Goal: Information Seeking & Learning: Find specific fact

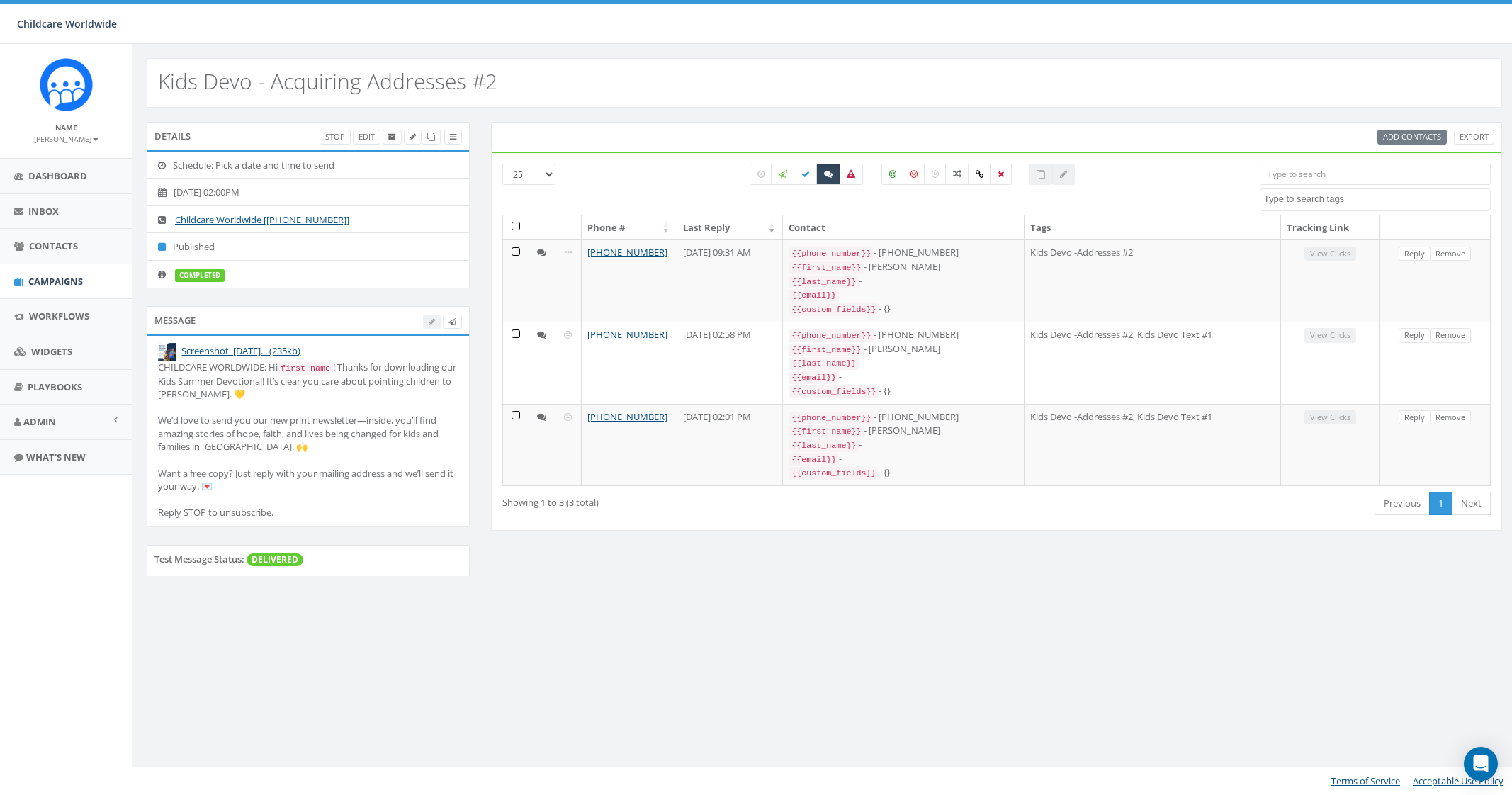
select select
click at [80, 275] on span "Campaigns" at bounding box center [55, 281] width 54 height 13
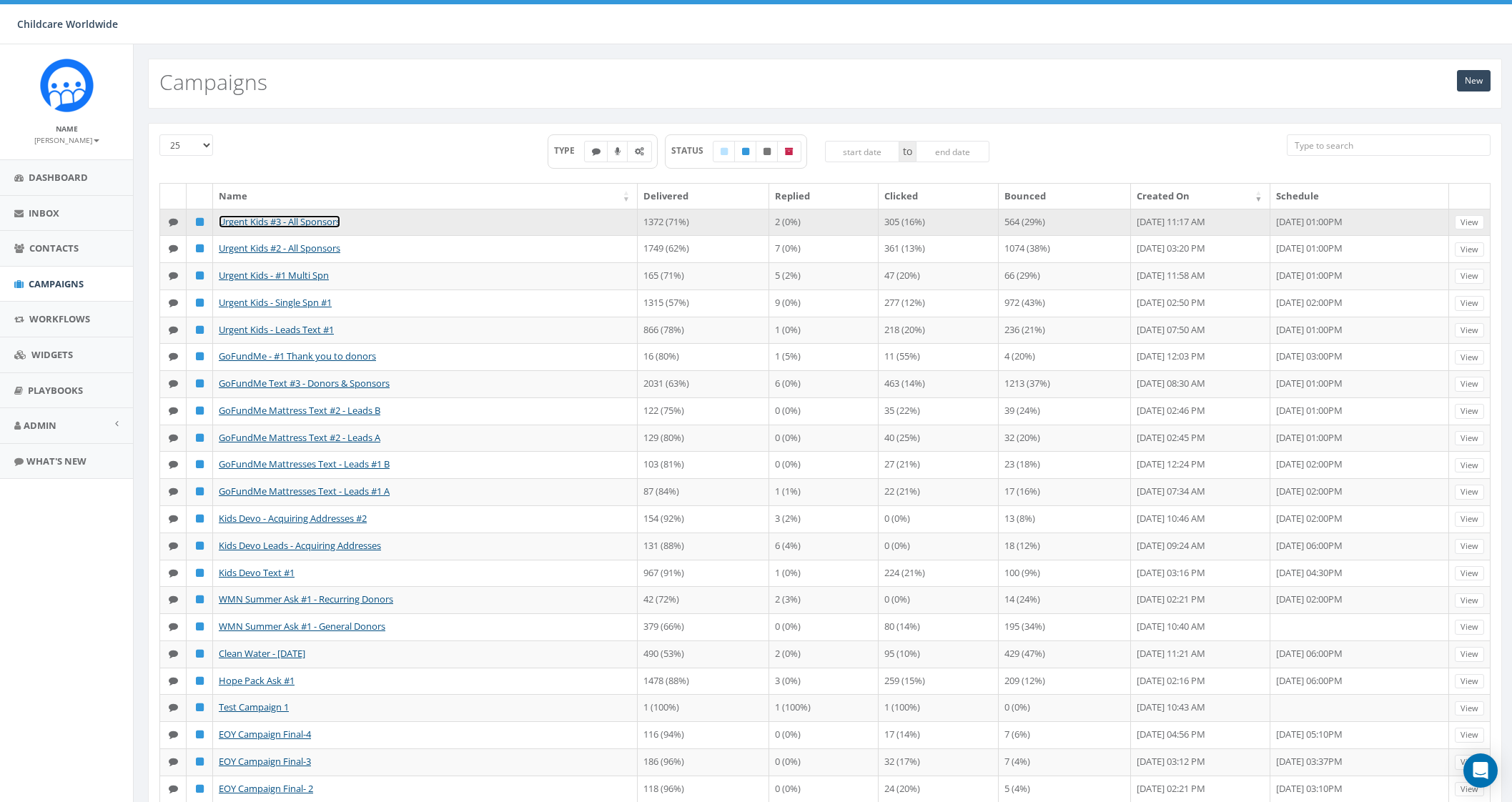
click at [308, 222] on link "Urgent Kids #3 - All Sponsors" at bounding box center [280, 222] width 122 height 13
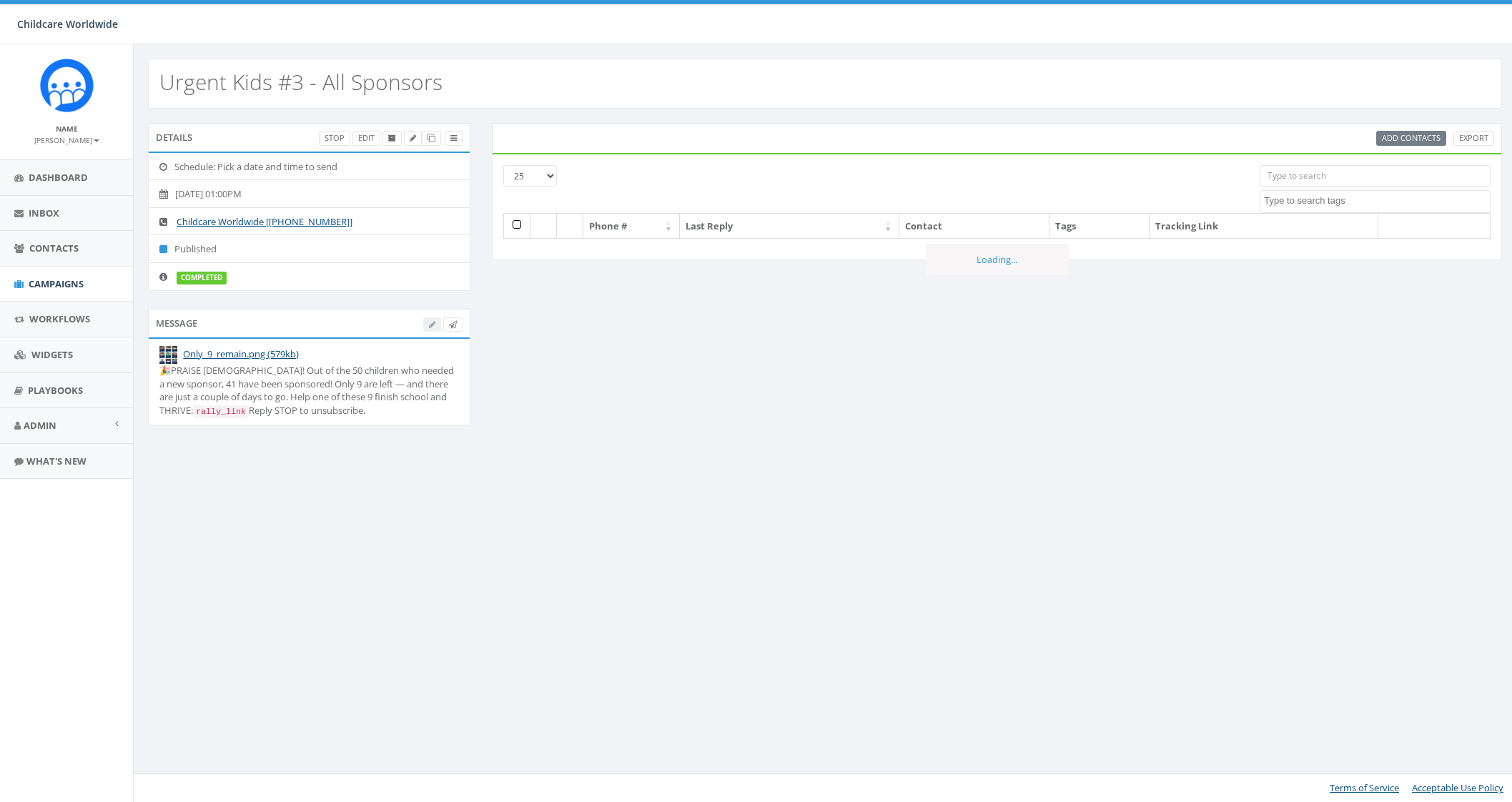
select select
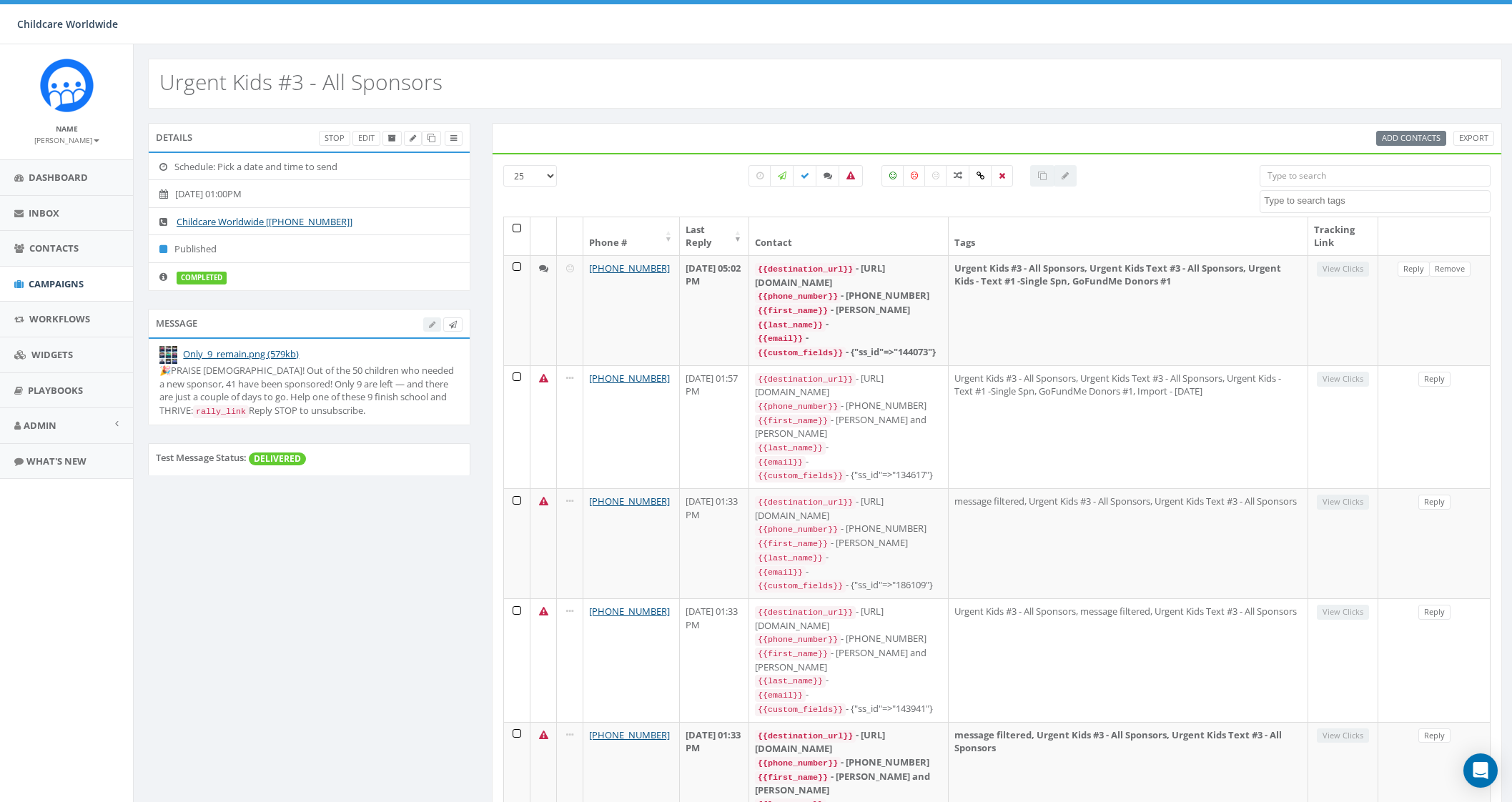
click at [1322, 178] on input "search" at bounding box center [1375, 176] width 231 height 21
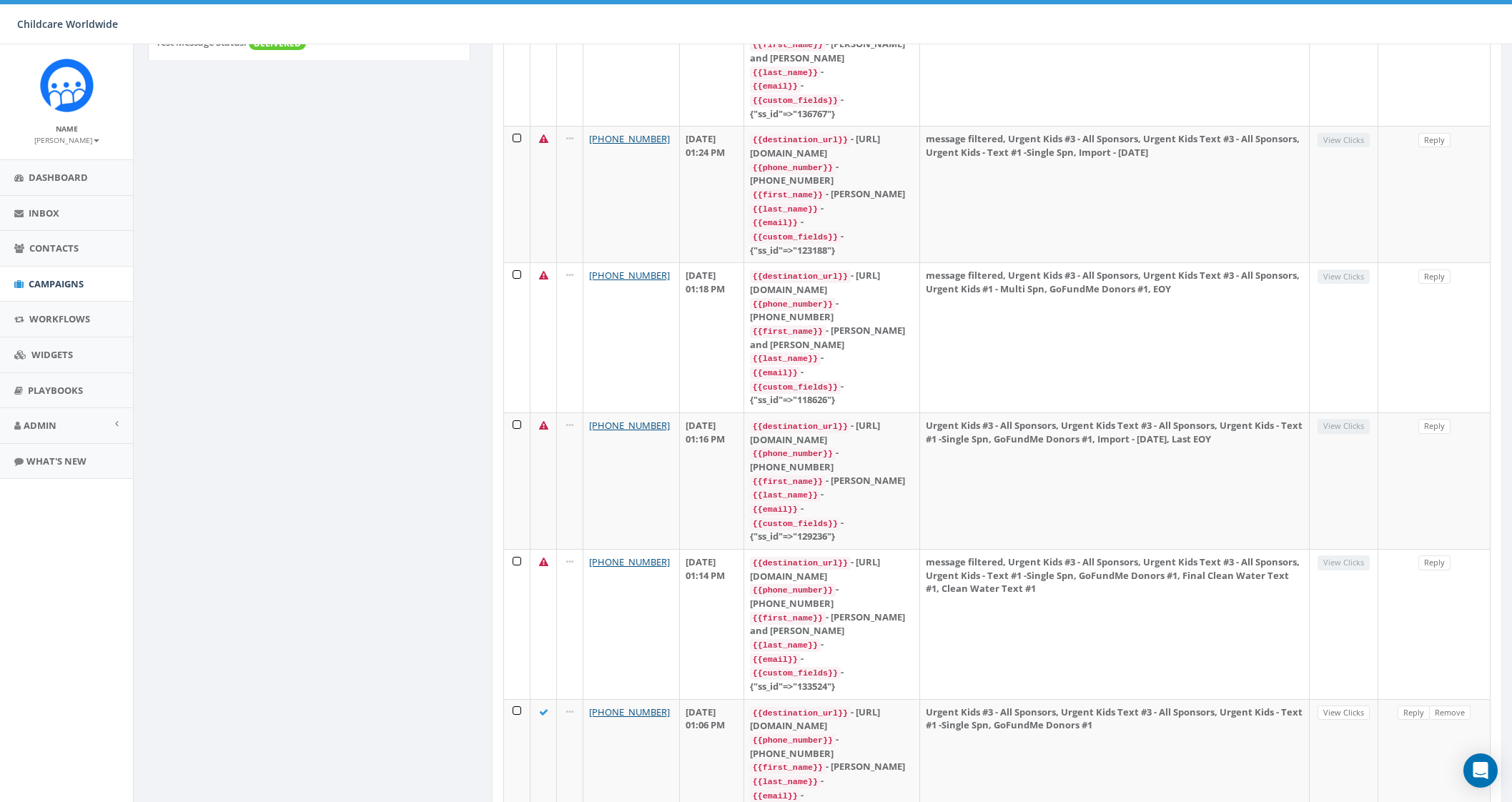
scroll to position [124, 0]
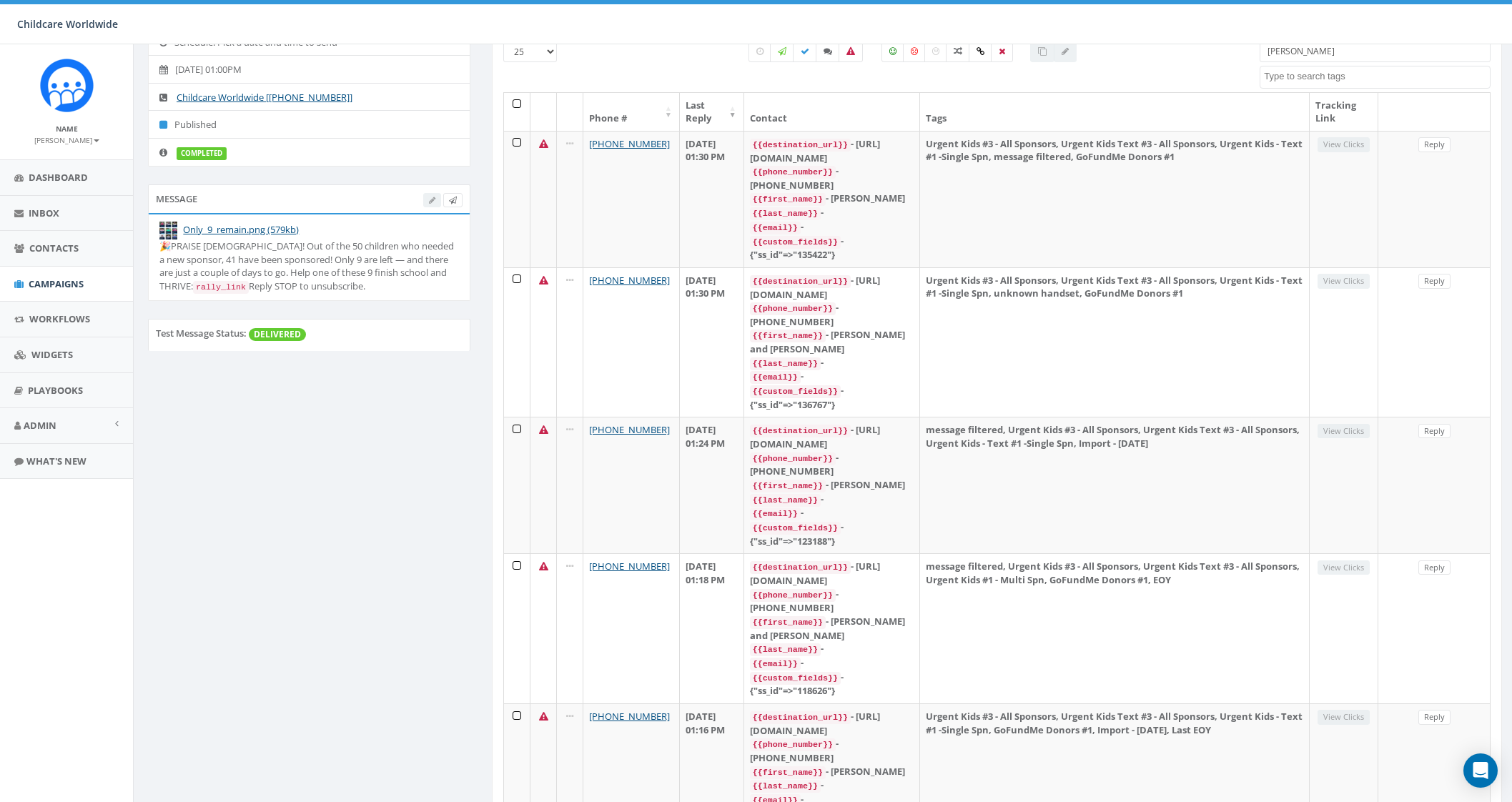
drag, startPoint x: 1294, startPoint y: 52, endPoint x: 1244, endPoint y: 51, distance: 50.0
click at [1244, 51] on div "25 50 100 All 0 contact(s) on current page All 16 contact(s) filtered Sara Clea…" at bounding box center [997, 67] width 1009 height 51
paste input "[PHONE_NUMBER]"
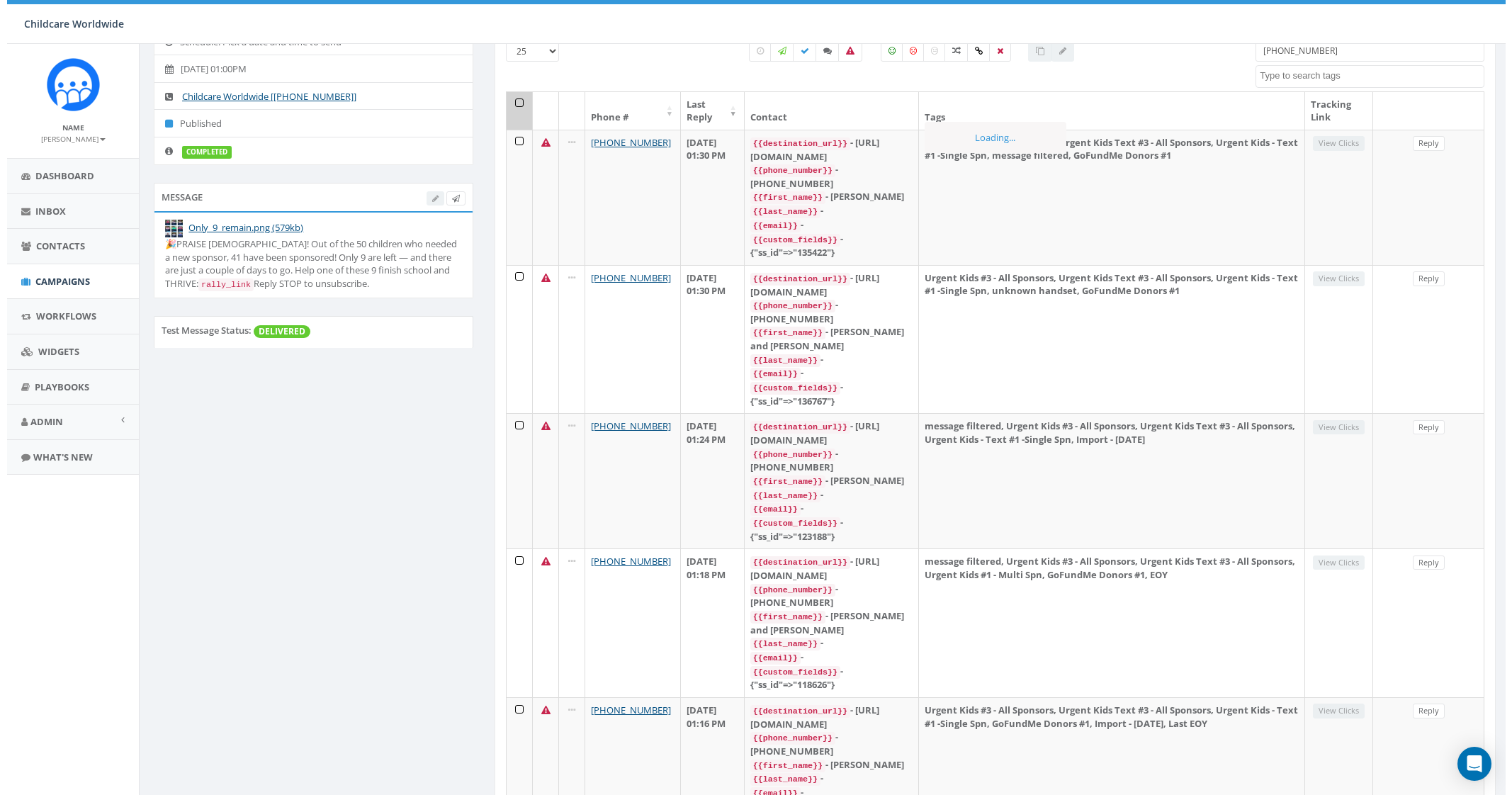
scroll to position [0, 0]
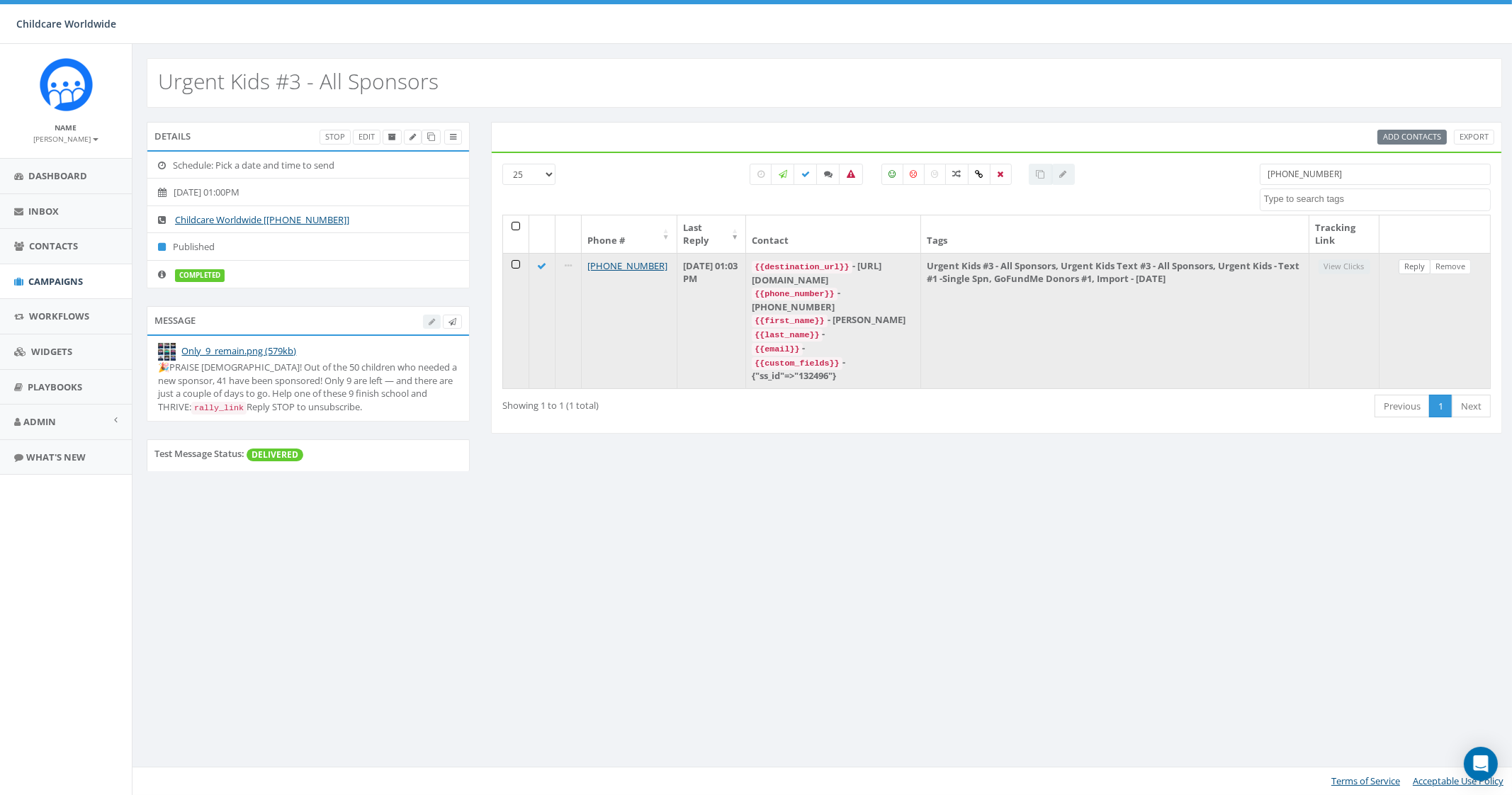
type input "[PHONE_NUMBER]"
click at [1419, 263] on link "Reply" at bounding box center [1415, 266] width 32 height 15
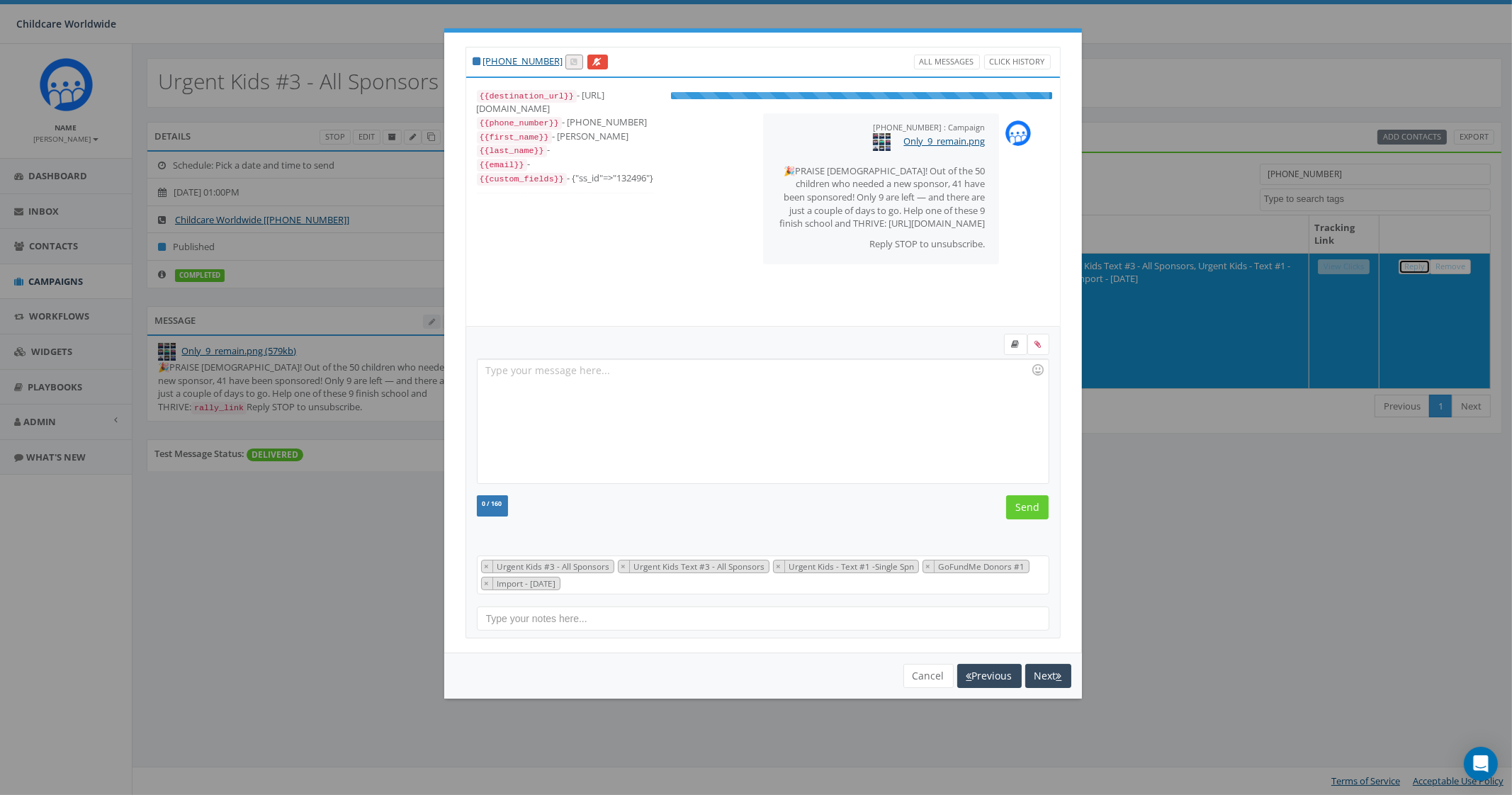
scroll to position [57, 0]
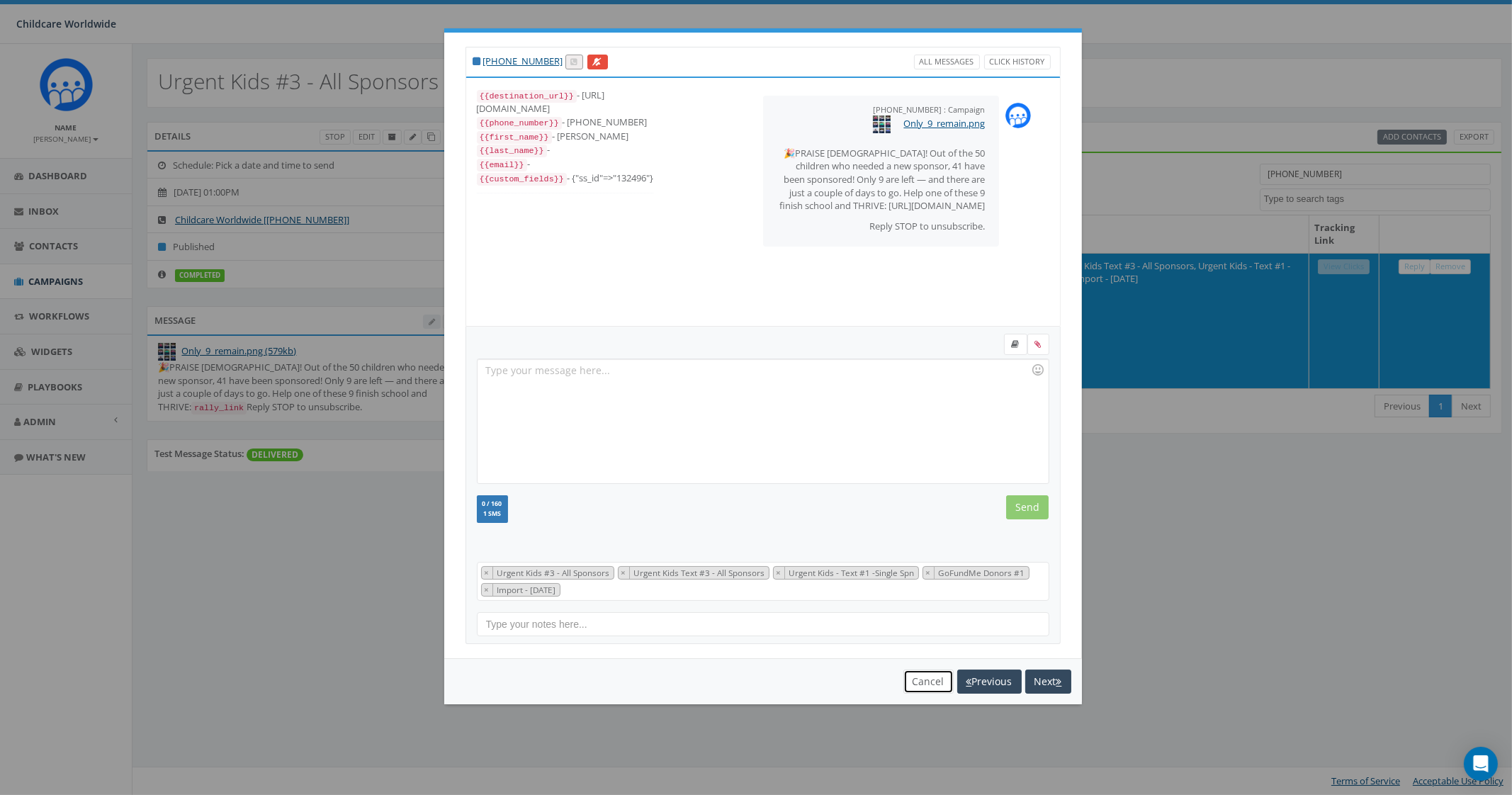
click at [925, 672] on button "Cancel" at bounding box center [928, 681] width 50 height 24
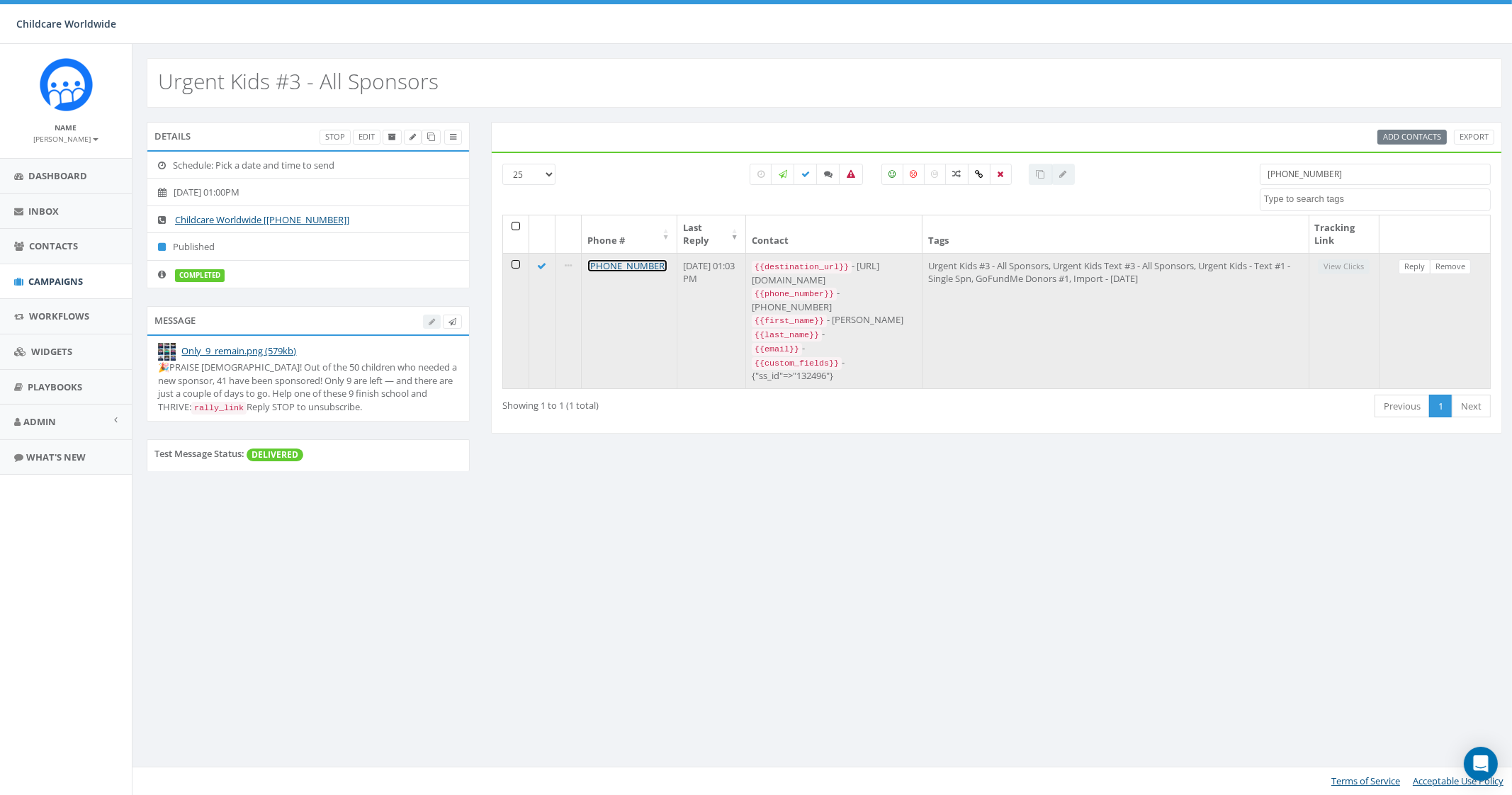
click at [602, 260] on link "[PHONE_NUMBER]" at bounding box center [627, 265] width 80 height 13
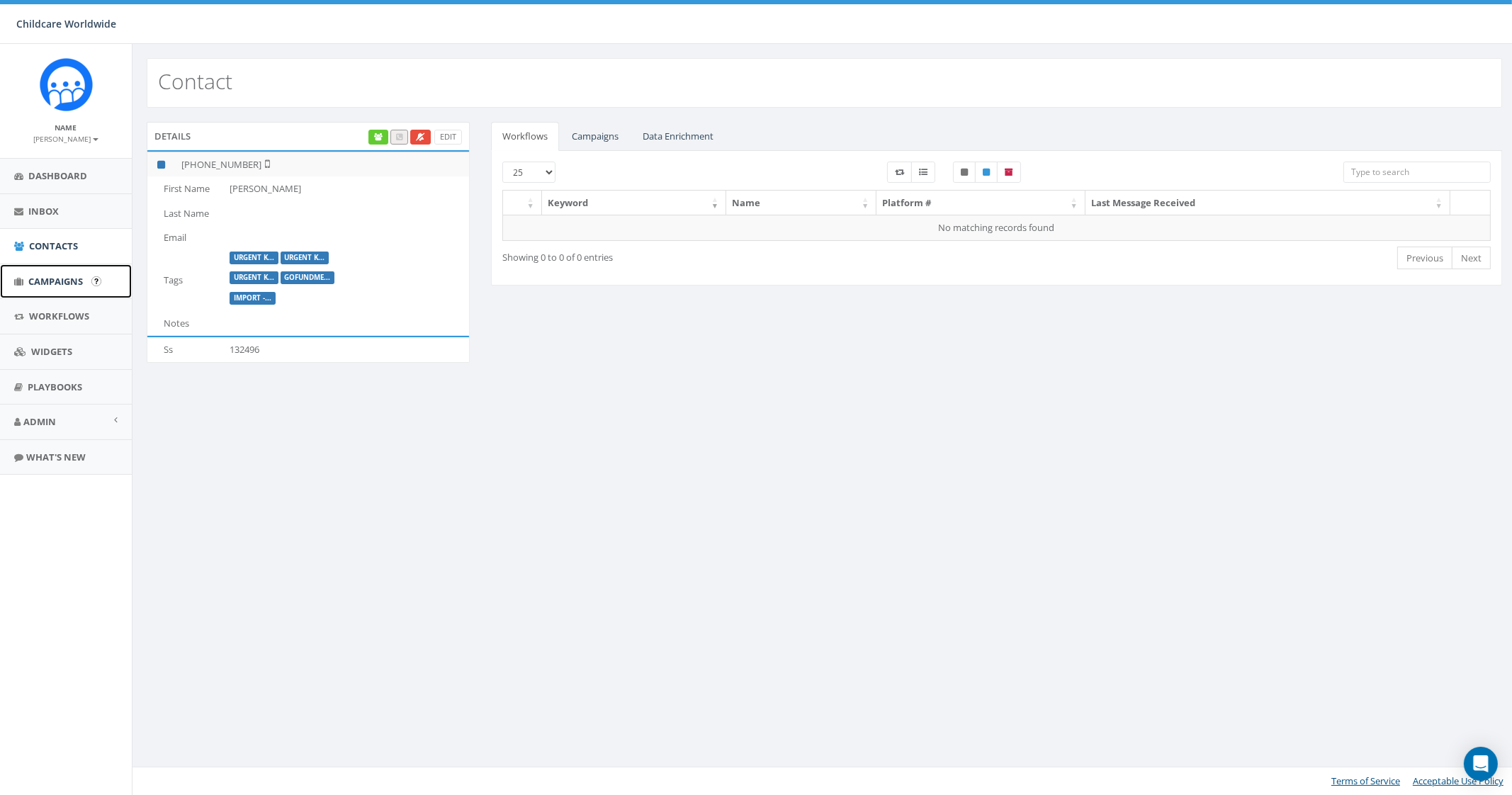
click at [52, 280] on span "Campaigns" at bounding box center [55, 281] width 54 height 13
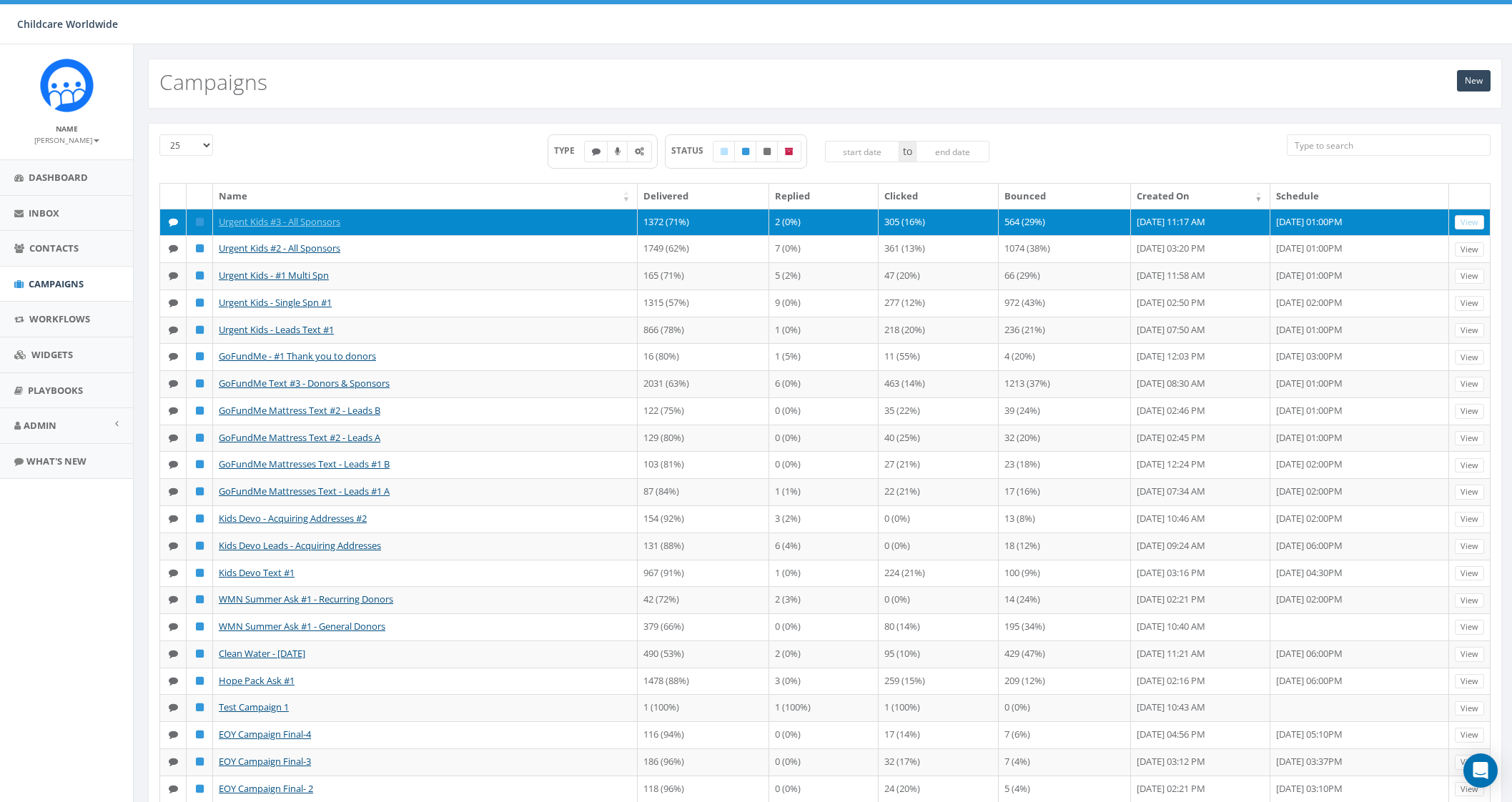
click at [879, 220] on td "305 (16%)" at bounding box center [939, 222] width 120 height 27
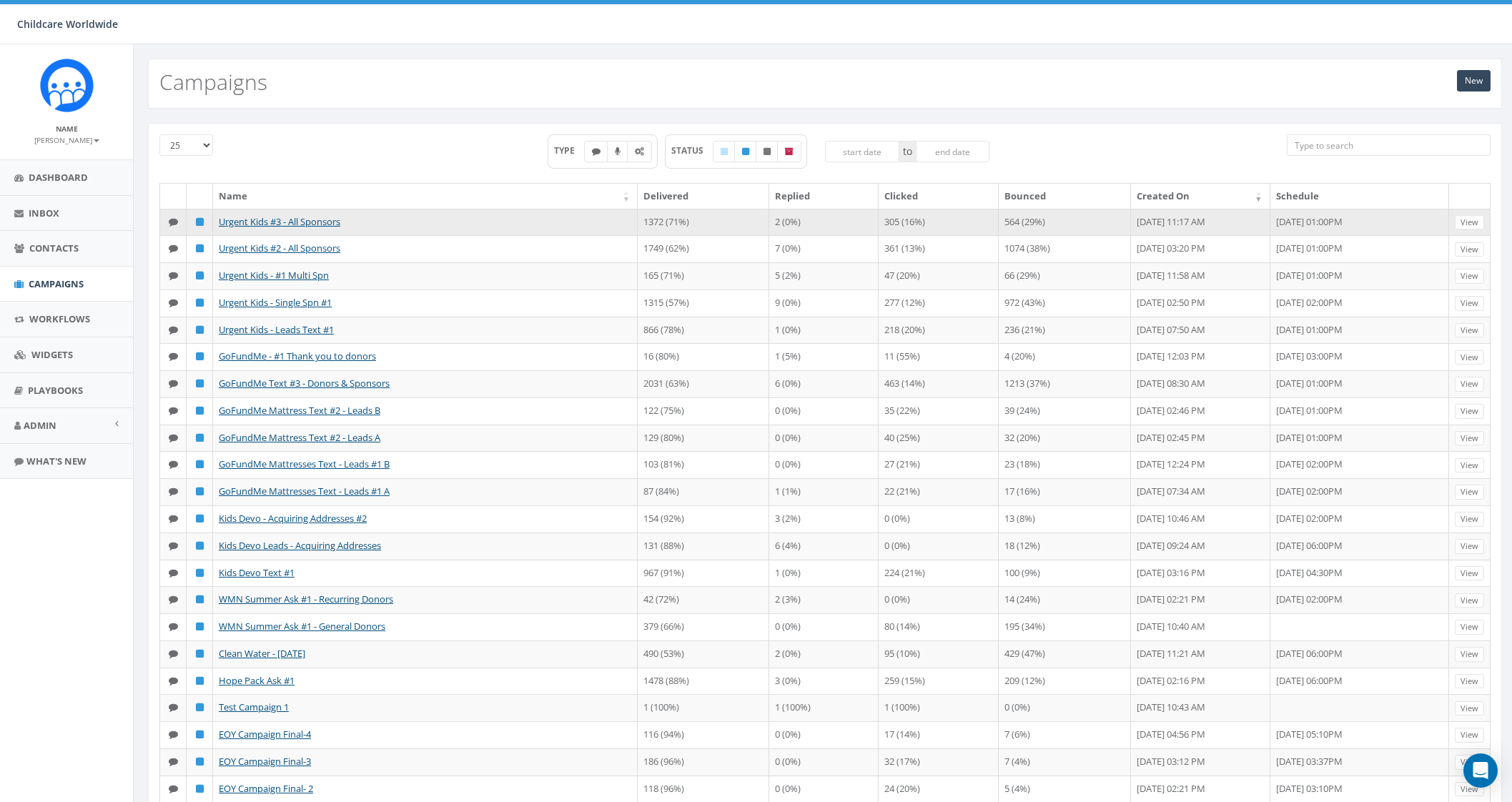
click at [894, 222] on td "305 (16%)" at bounding box center [939, 222] width 120 height 27
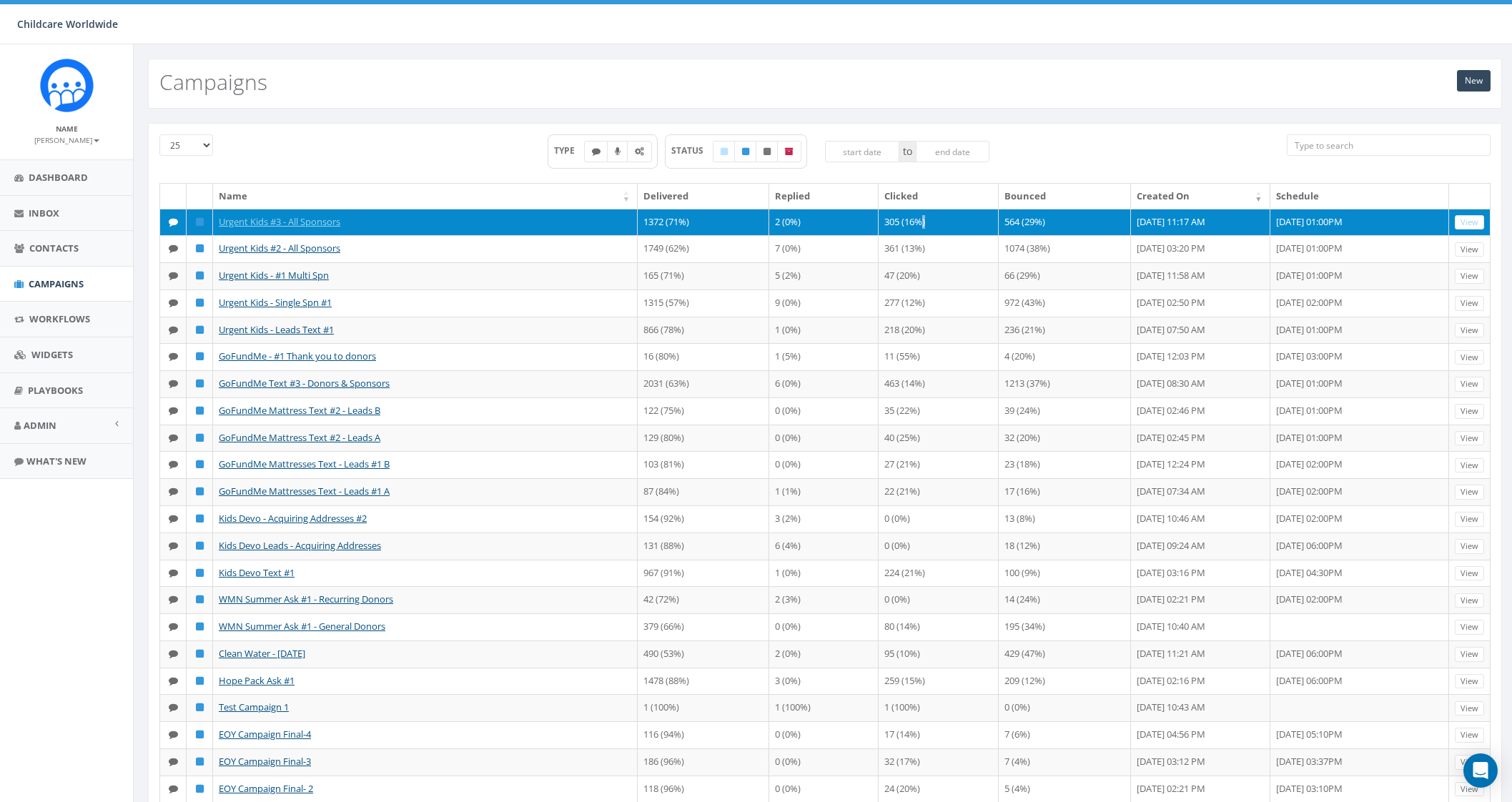
click at [894, 222] on td "305 (16%)" at bounding box center [939, 222] width 120 height 27
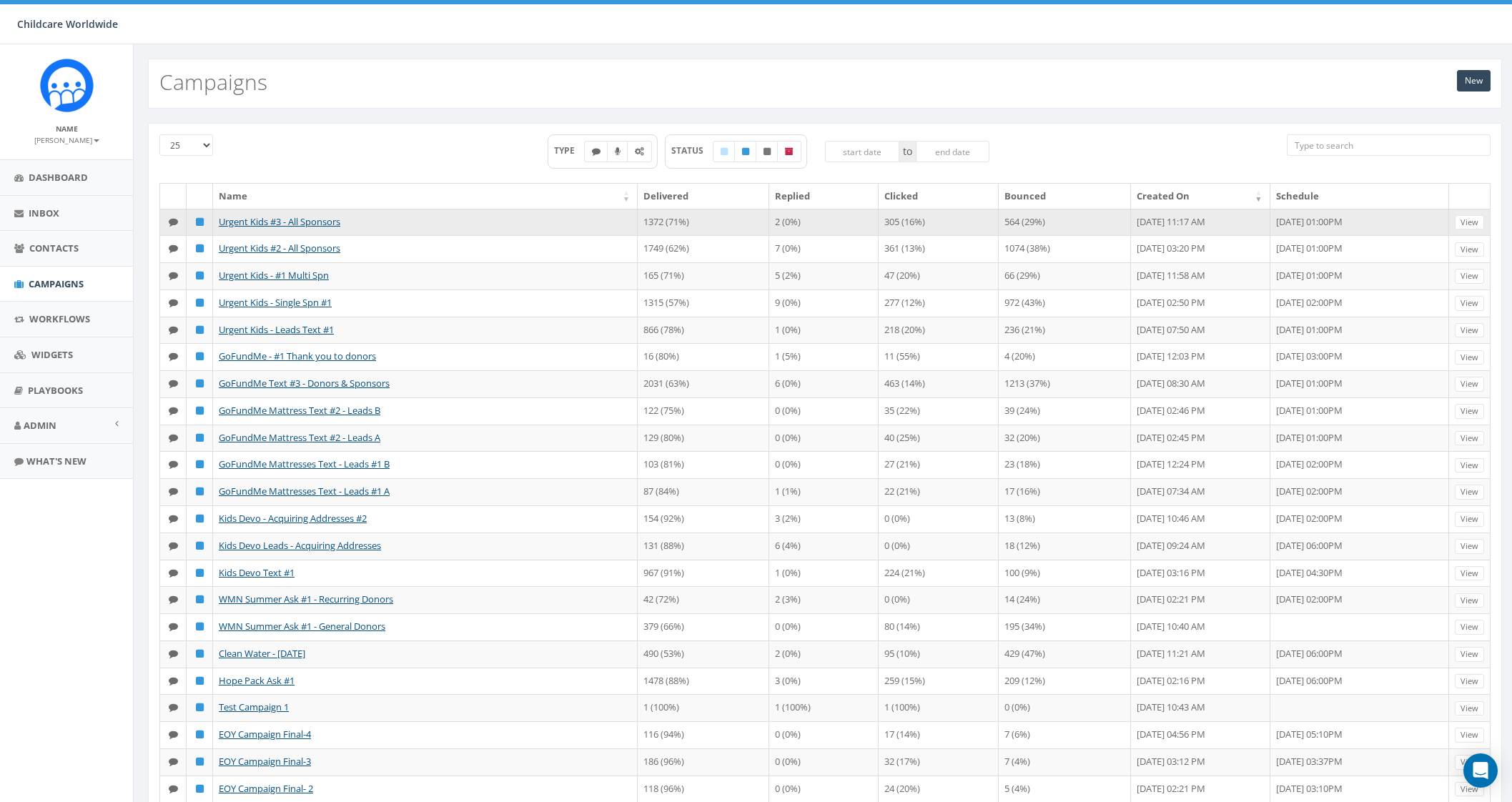
click at [879, 219] on td "305 (16%)" at bounding box center [939, 222] width 120 height 27
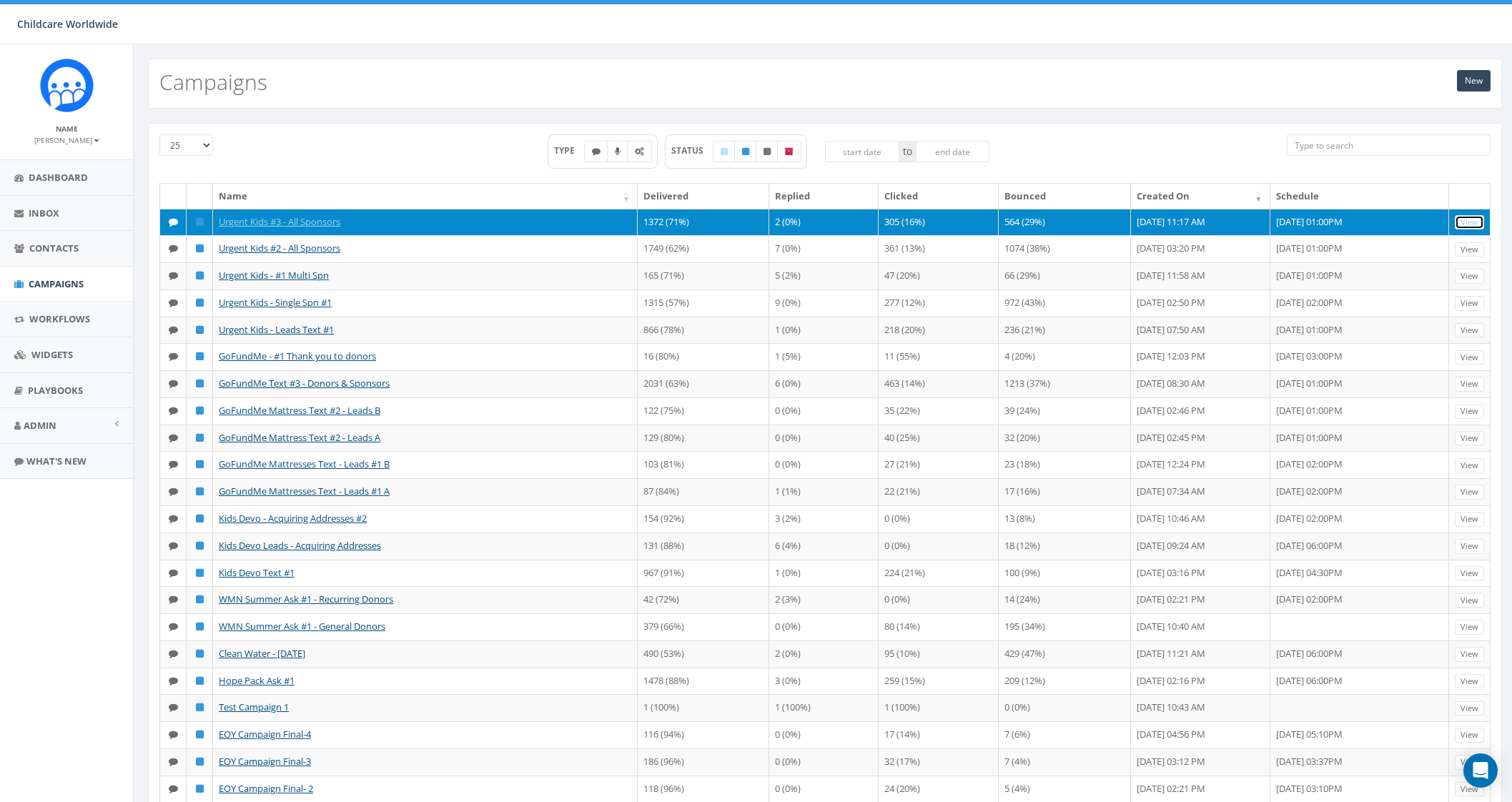
click at [1463, 222] on link "View" at bounding box center [1470, 222] width 29 height 15
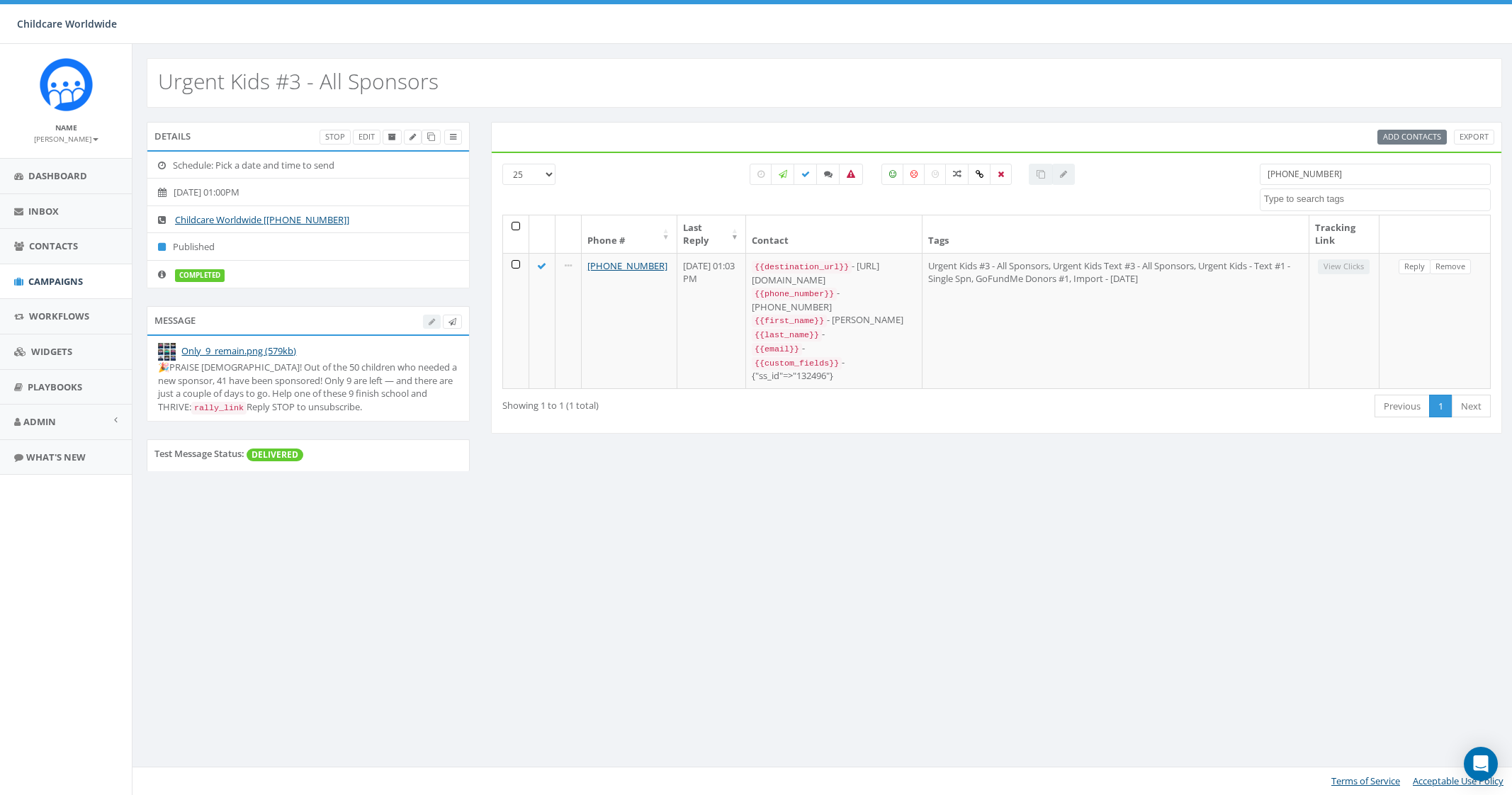
select select
click at [980, 171] on icon at bounding box center [979, 174] width 8 height 9
checkbox input "true"
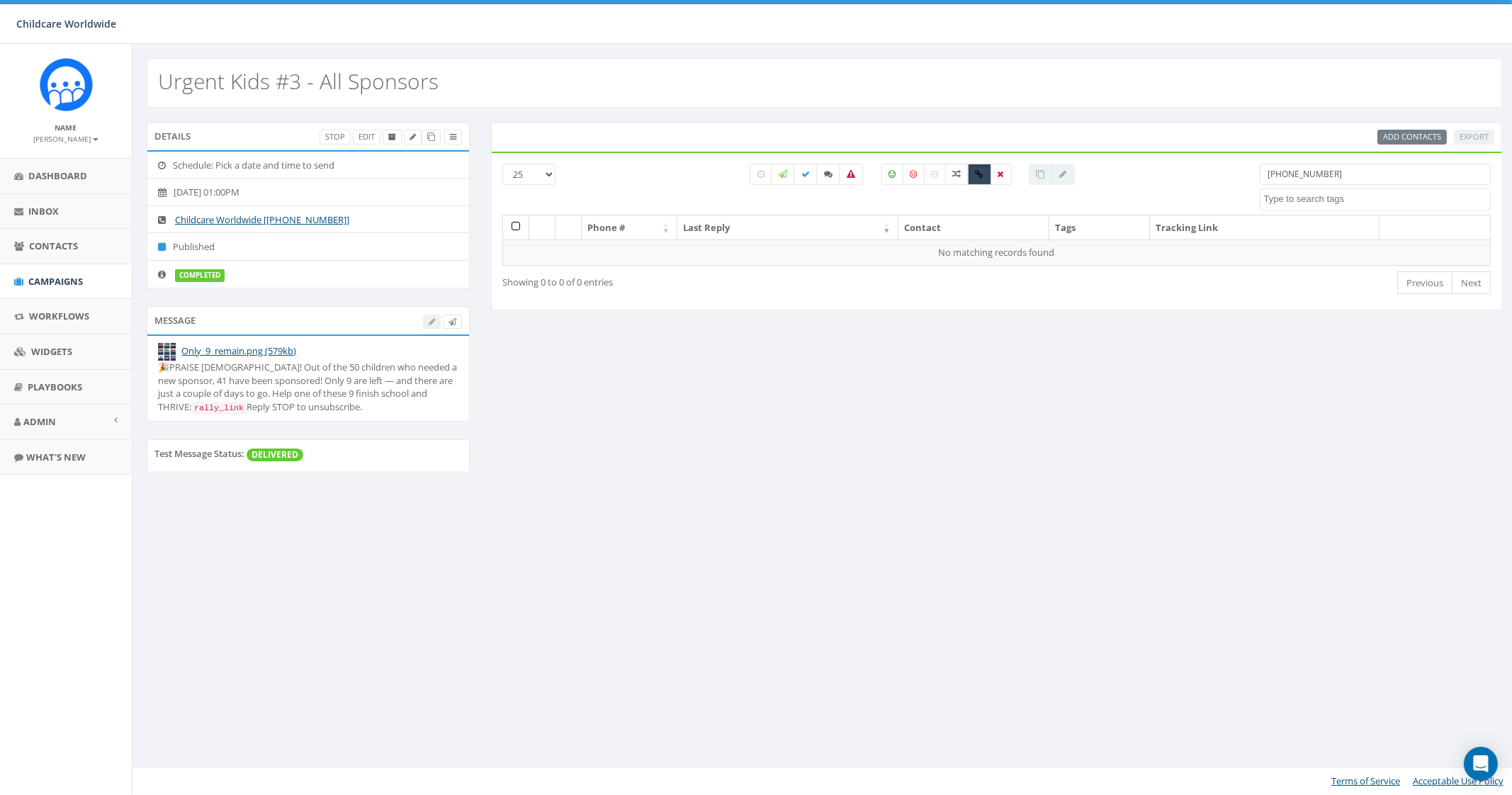
drag, startPoint x: 1379, startPoint y: 177, endPoint x: 1233, endPoint y: 178, distance: 146.0
click at [1233, 178] on div "[PHONE_NUMBER] All 0 contact(s) on current page All 1 contact(s) filtered [PHON…" at bounding box center [996, 189] width 1009 height 51
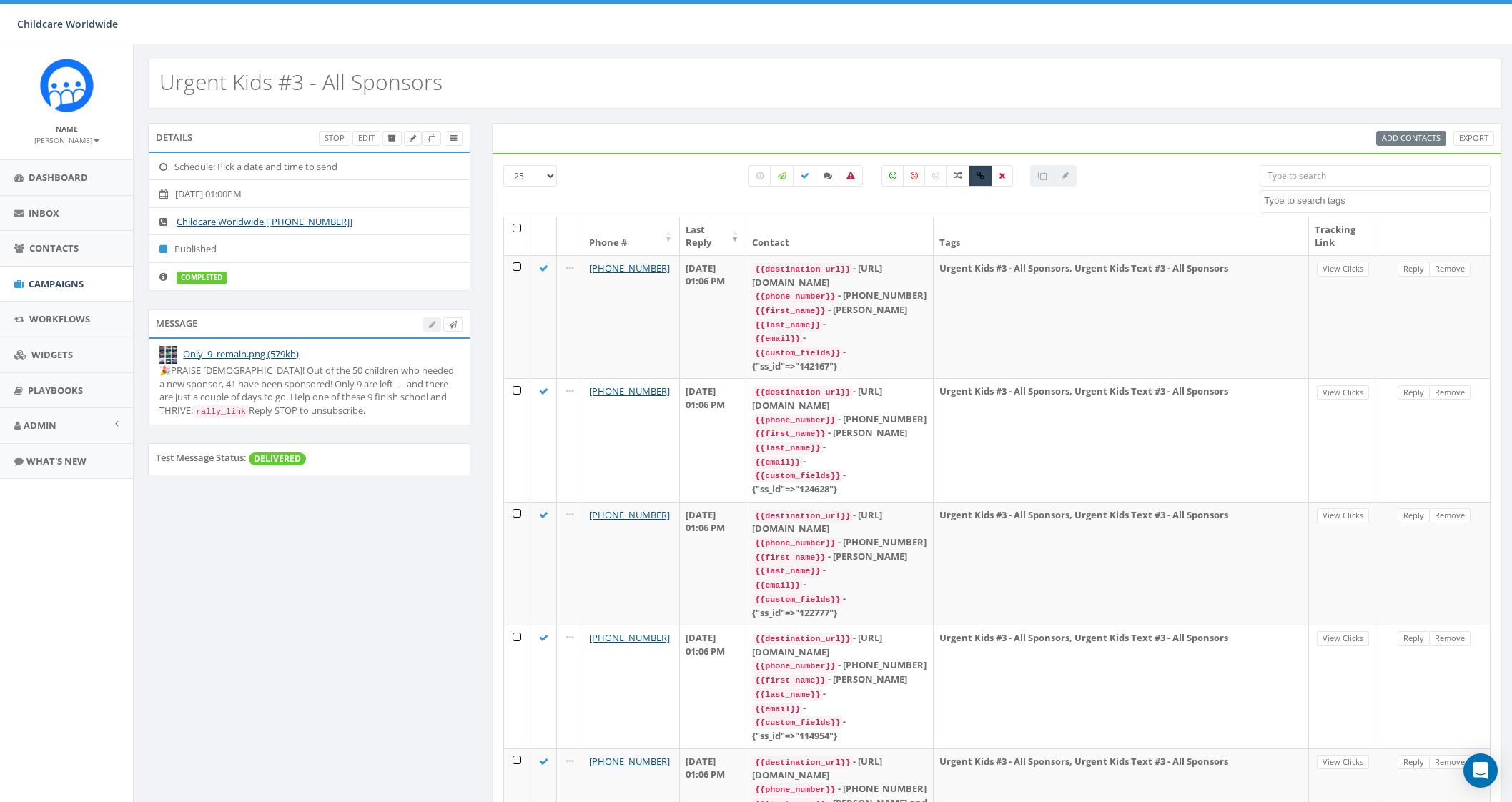
click at [1304, 165] on input "search" at bounding box center [1375, 176] width 231 height 21
click at [1304, 172] on input "search" at bounding box center [1375, 176] width 231 height 21
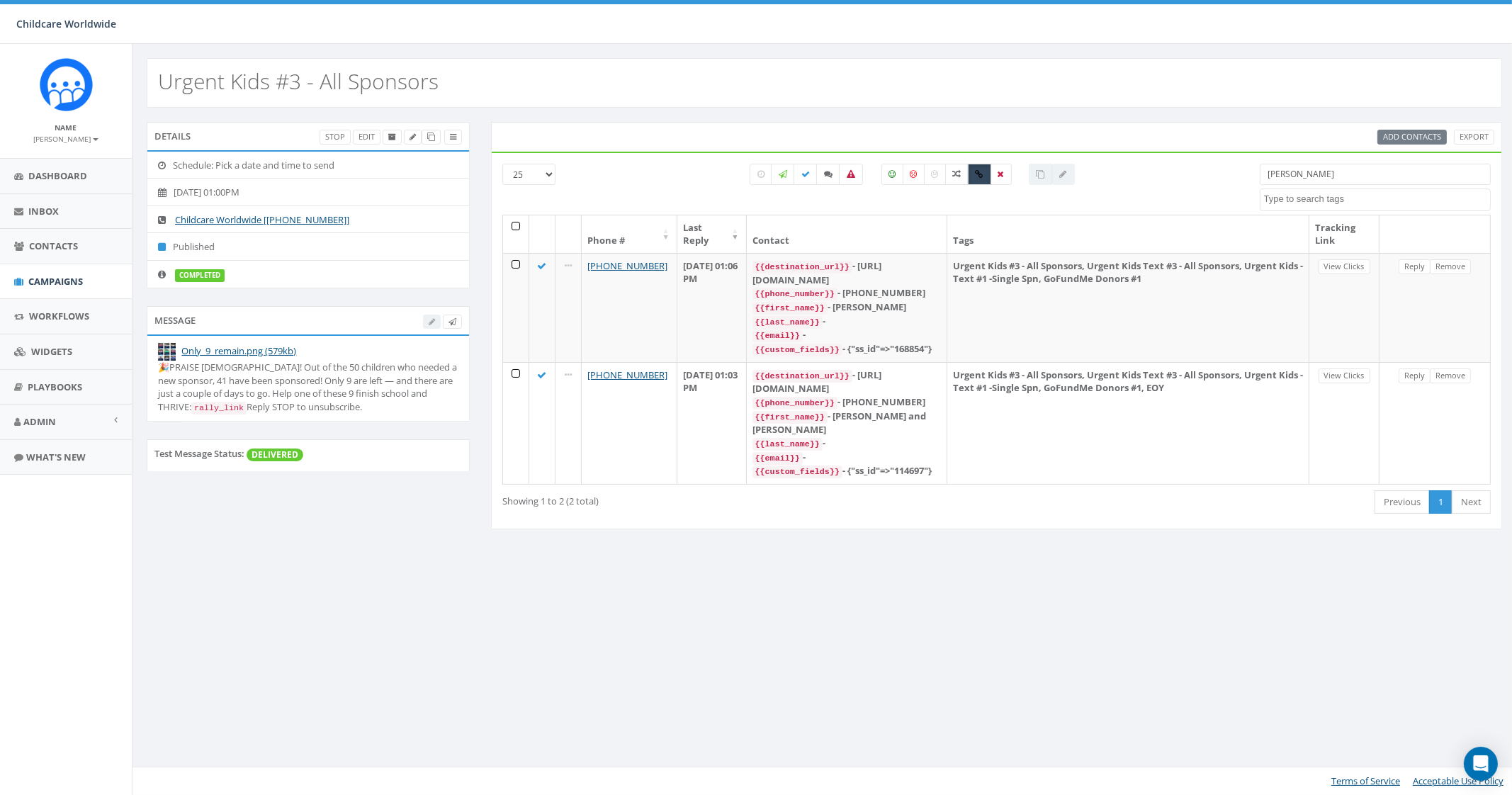
type input "[PERSON_NAME]"
click at [70, 281] on span "Campaigns" at bounding box center [55, 281] width 54 height 13
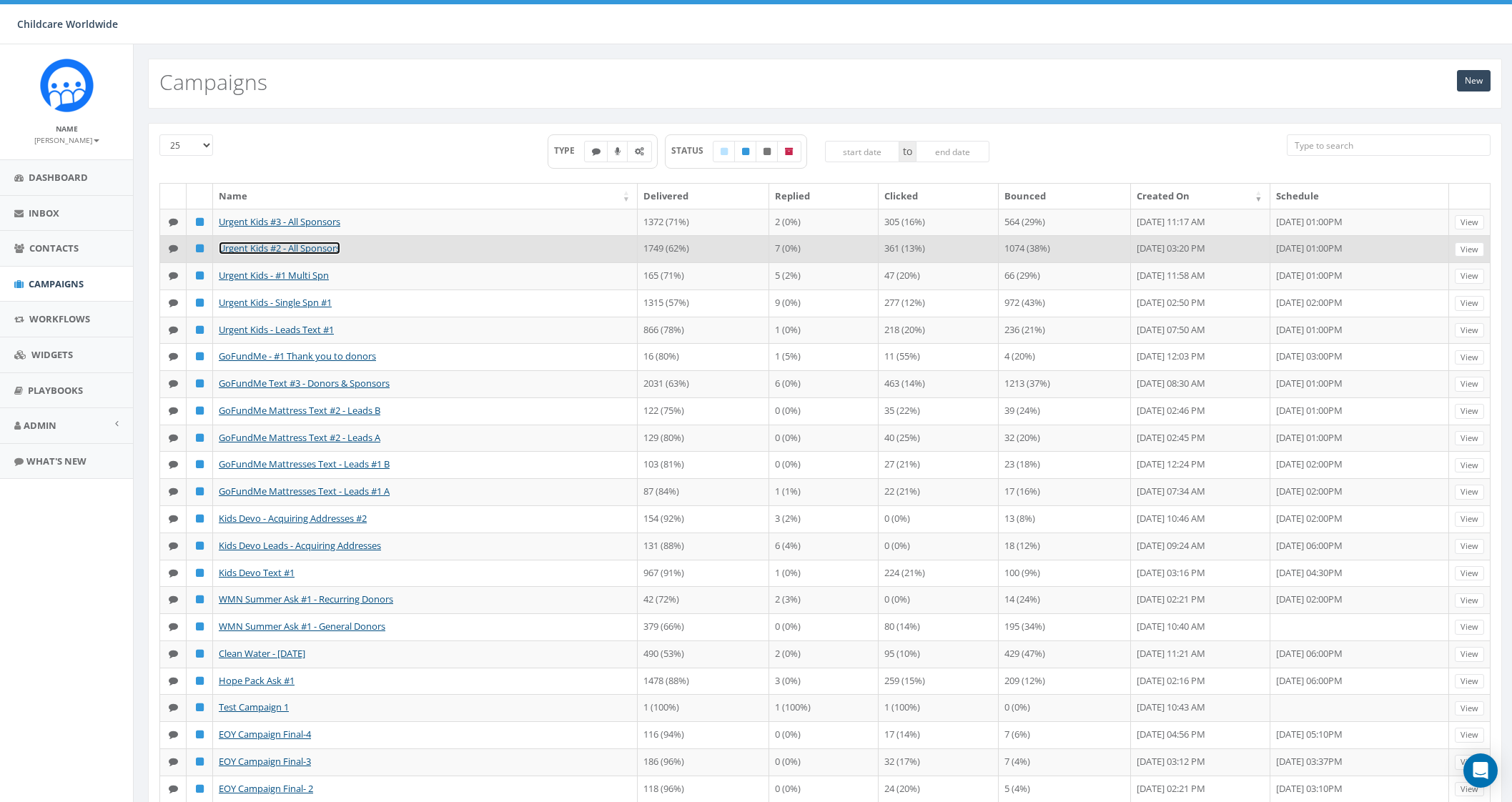
click at [296, 255] on link "Urgent Kids #2 - All Sponsors" at bounding box center [280, 248] width 122 height 13
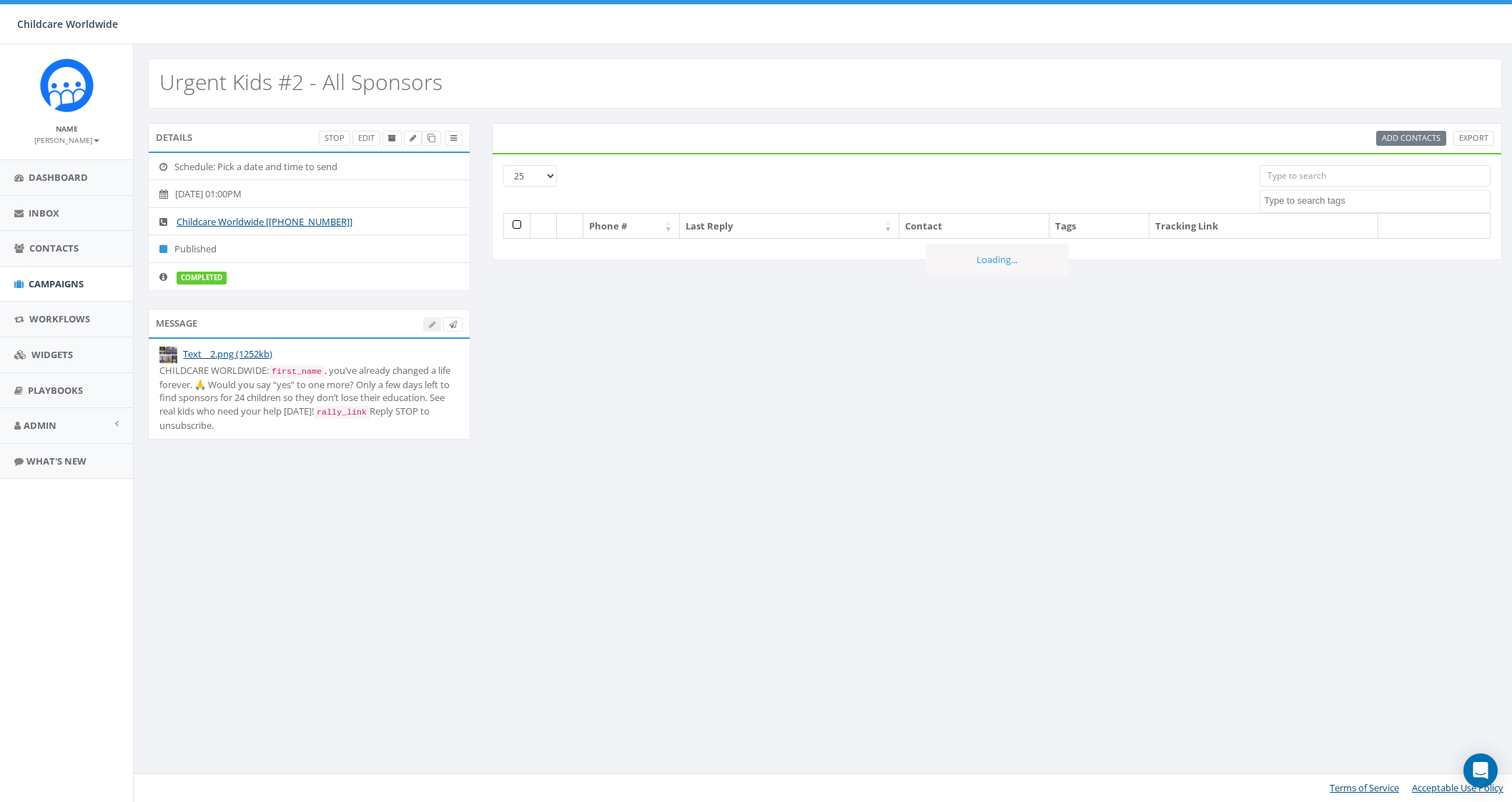
select select
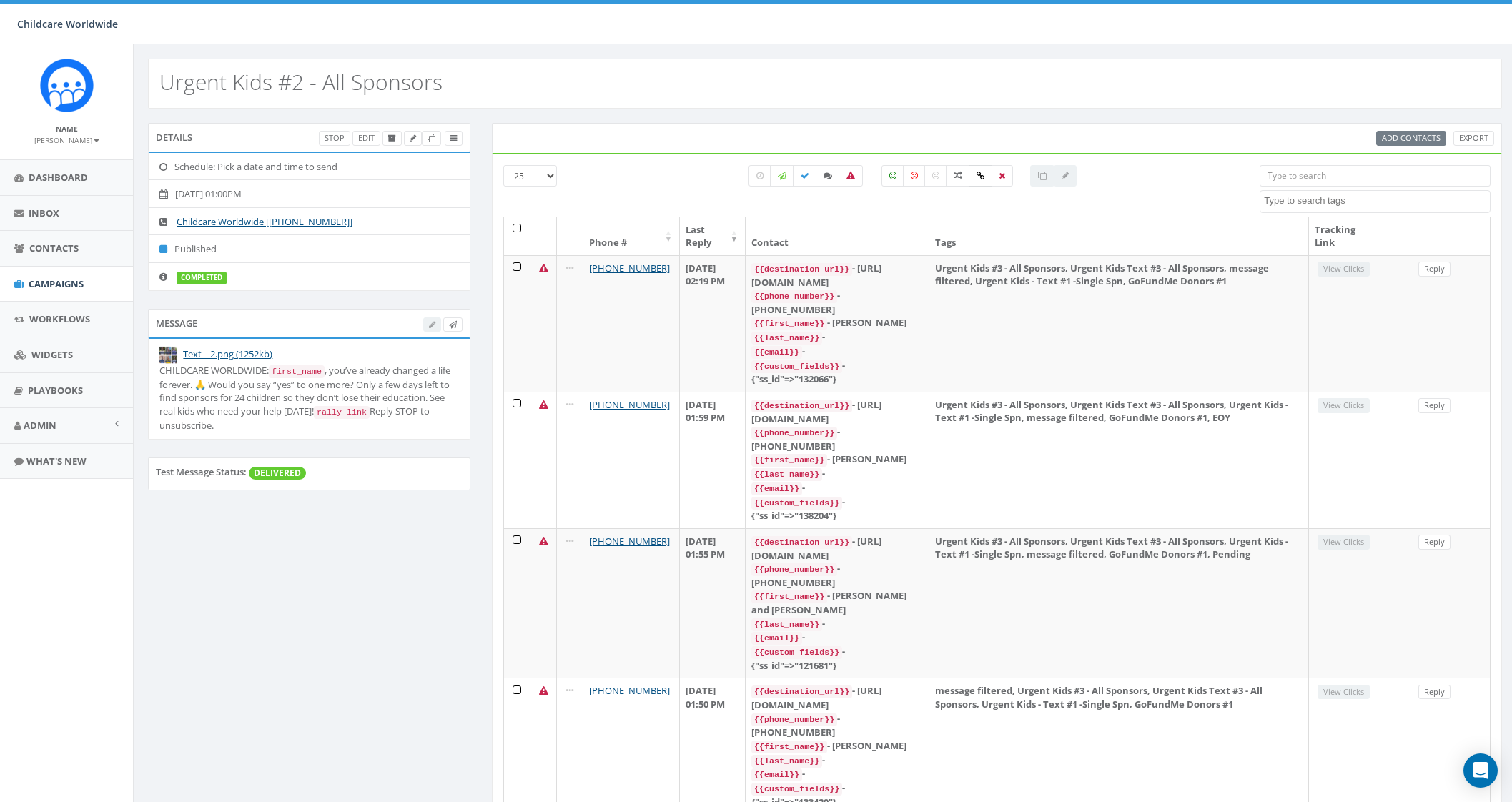
click at [977, 173] on icon at bounding box center [980, 176] width 8 height 9
checkbox input "true"
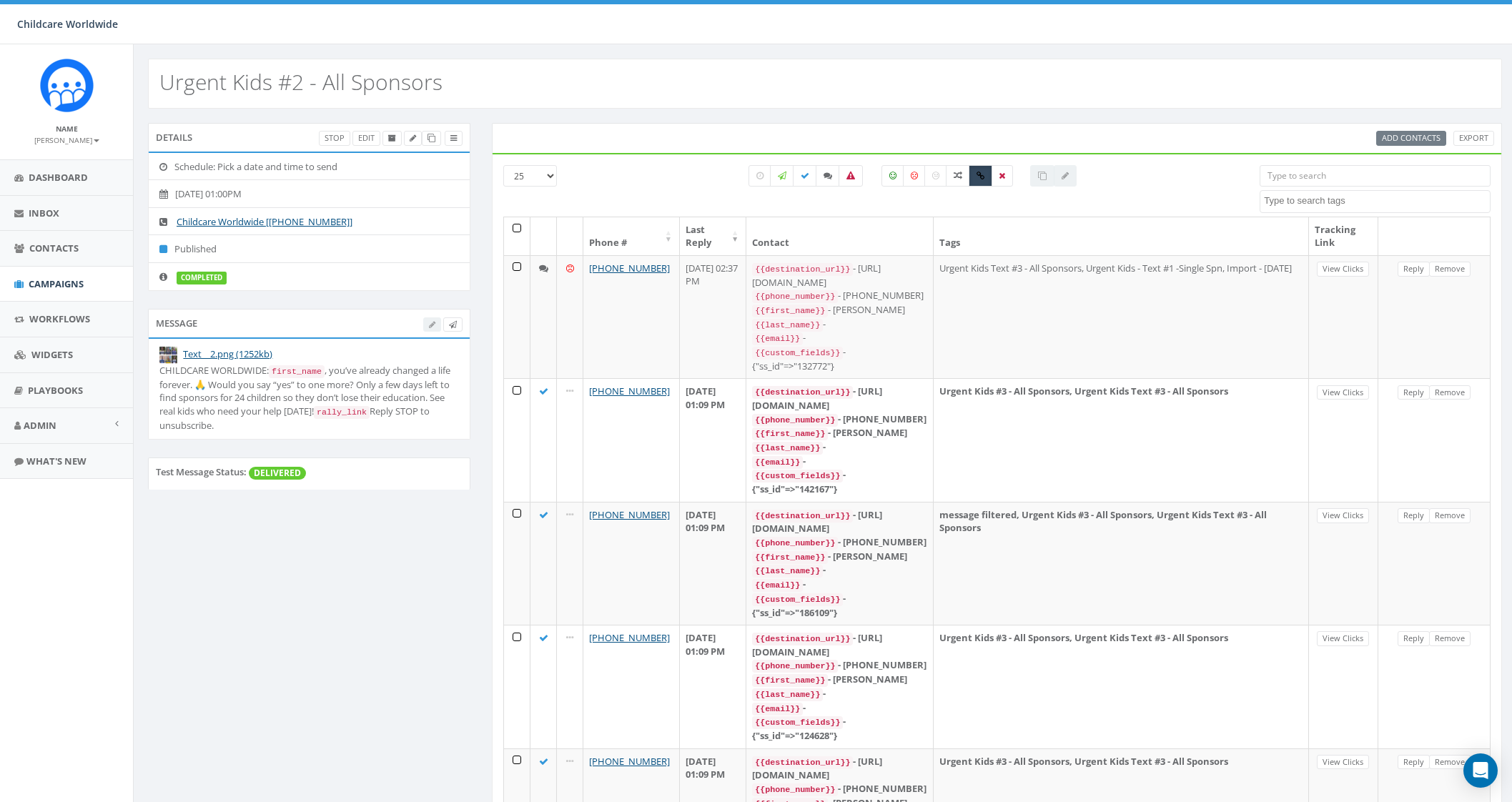
click at [1320, 175] on input "search" at bounding box center [1375, 176] width 231 height 21
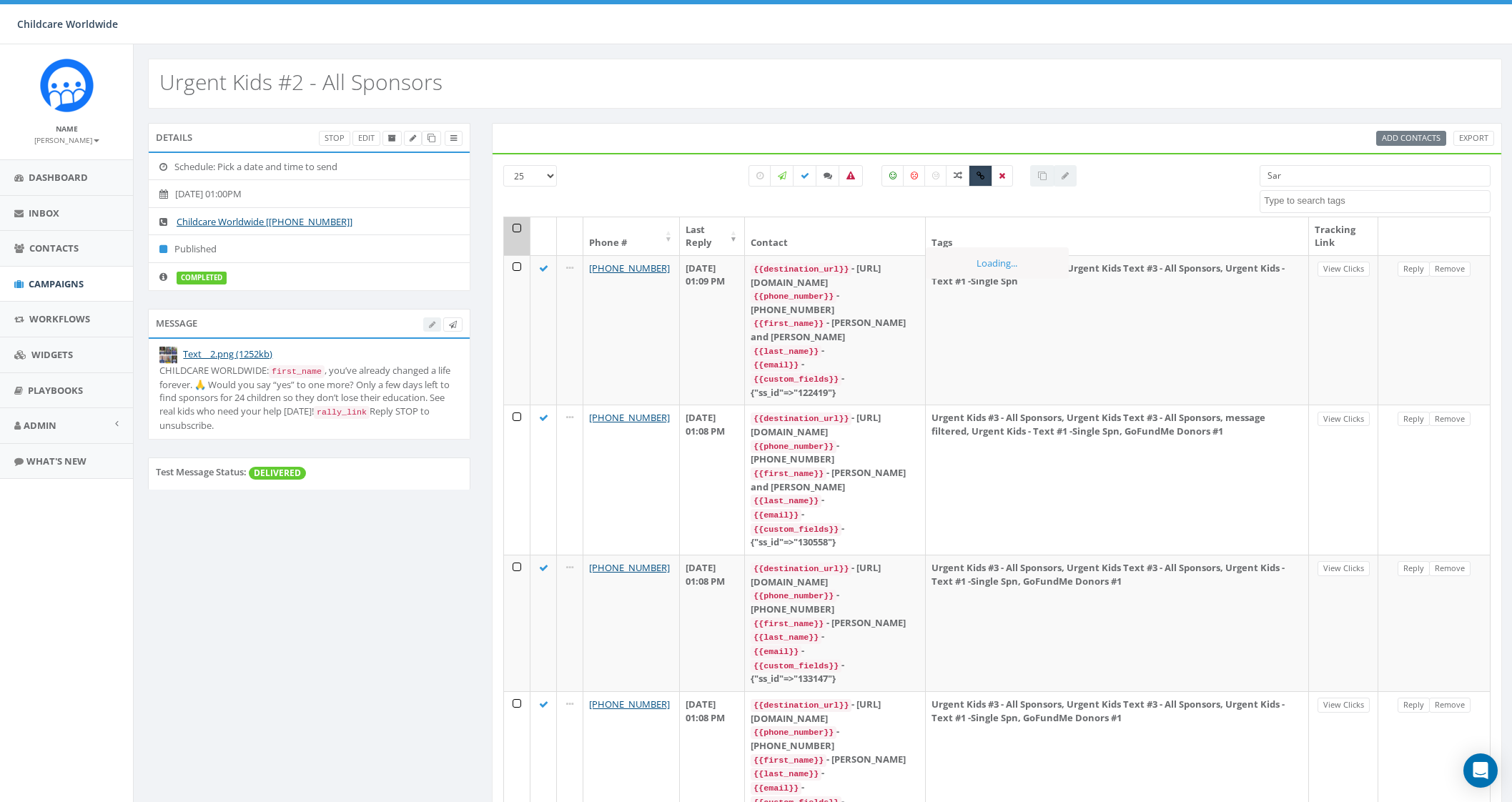
type input "Sara"
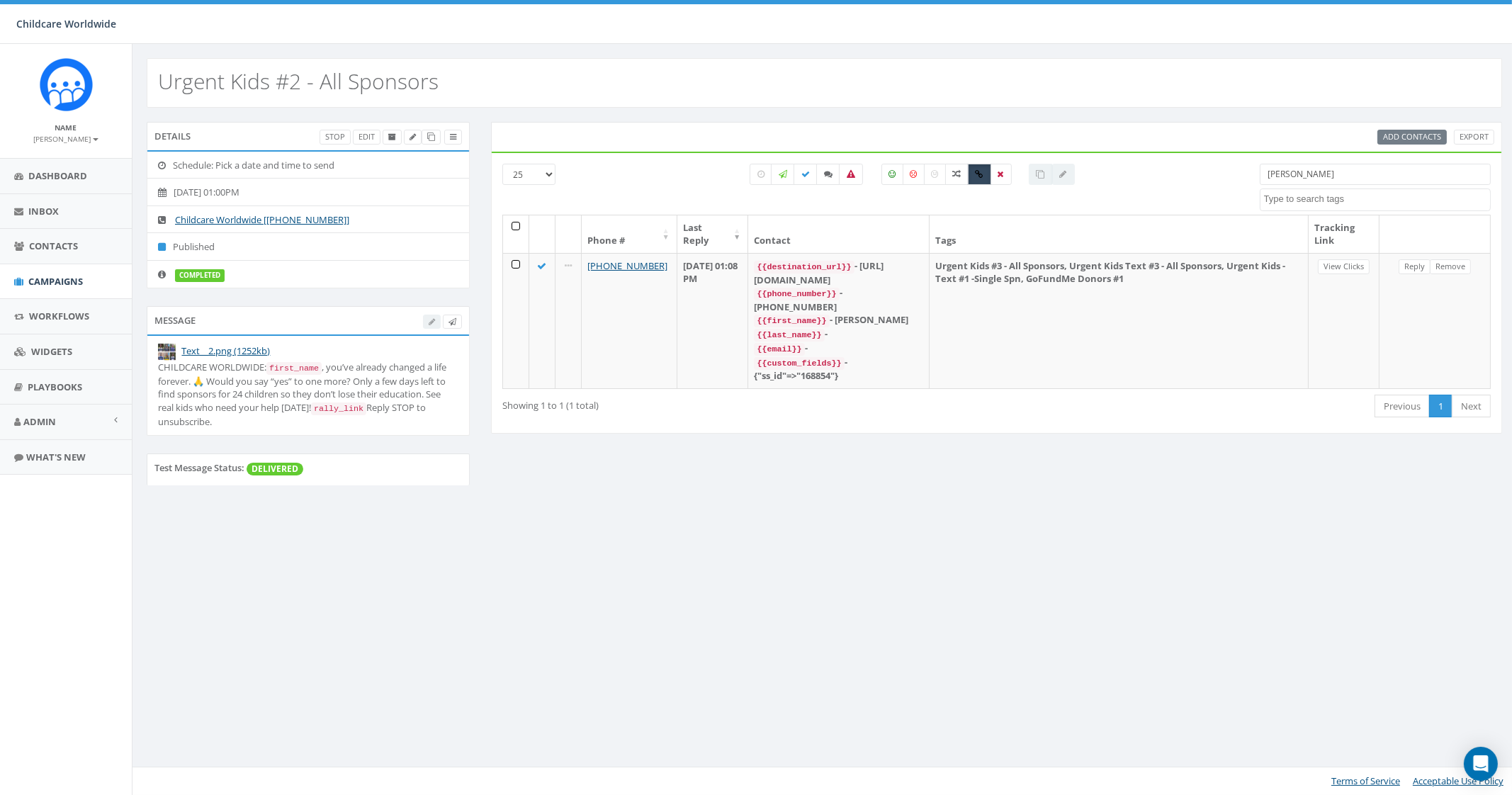
drag, startPoint x: 1308, startPoint y: 173, endPoint x: 1248, endPoint y: 181, distance: 60.5
click at [1248, 181] on div "25 50 100 All 0 contact(s) on current page All 25 contact(s) filtered Sara Clea…" at bounding box center [996, 189] width 1009 height 51
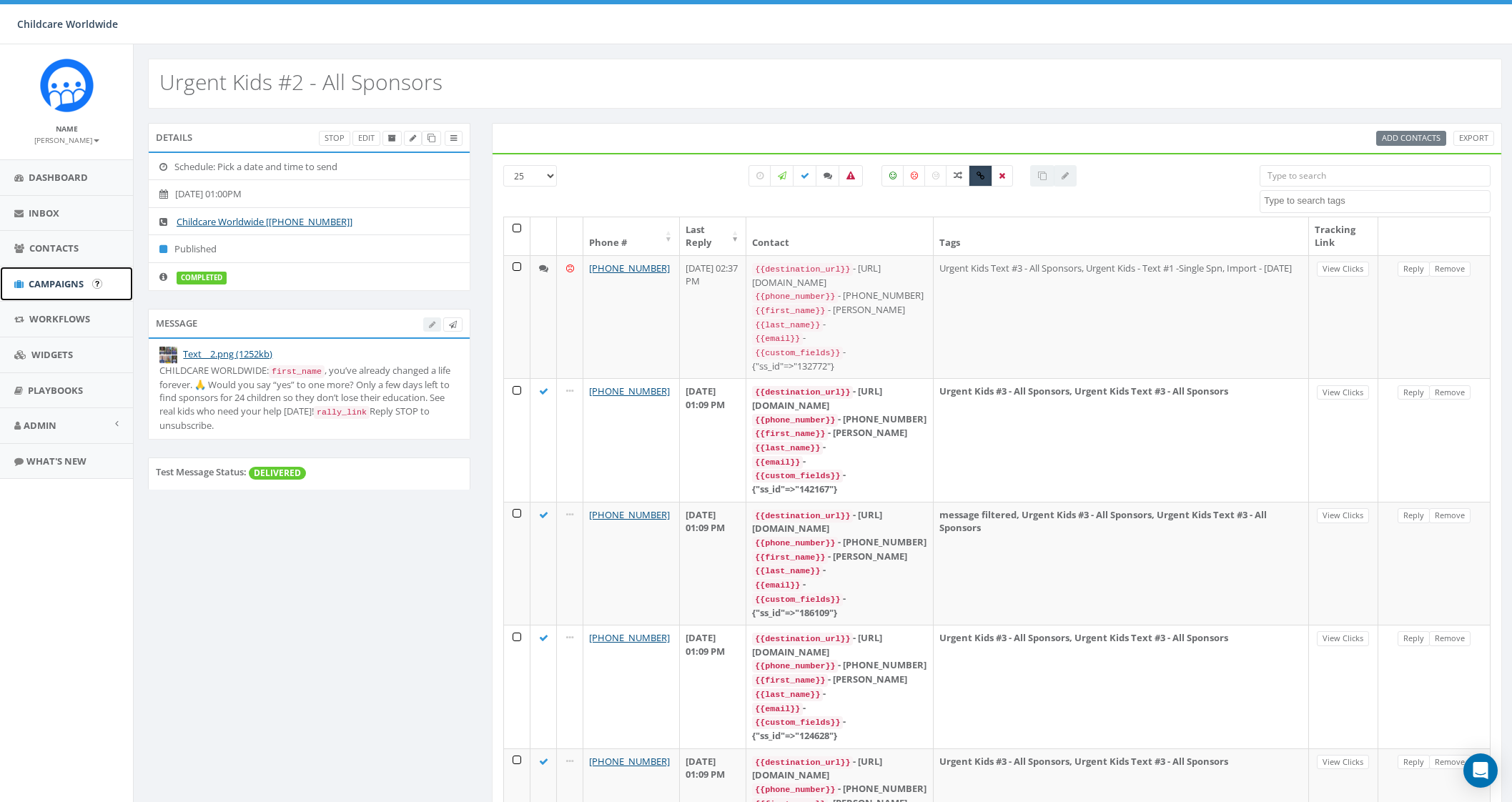
click at [55, 280] on span "Campaigns" at bounding box center [56, 284] width 55 height 13
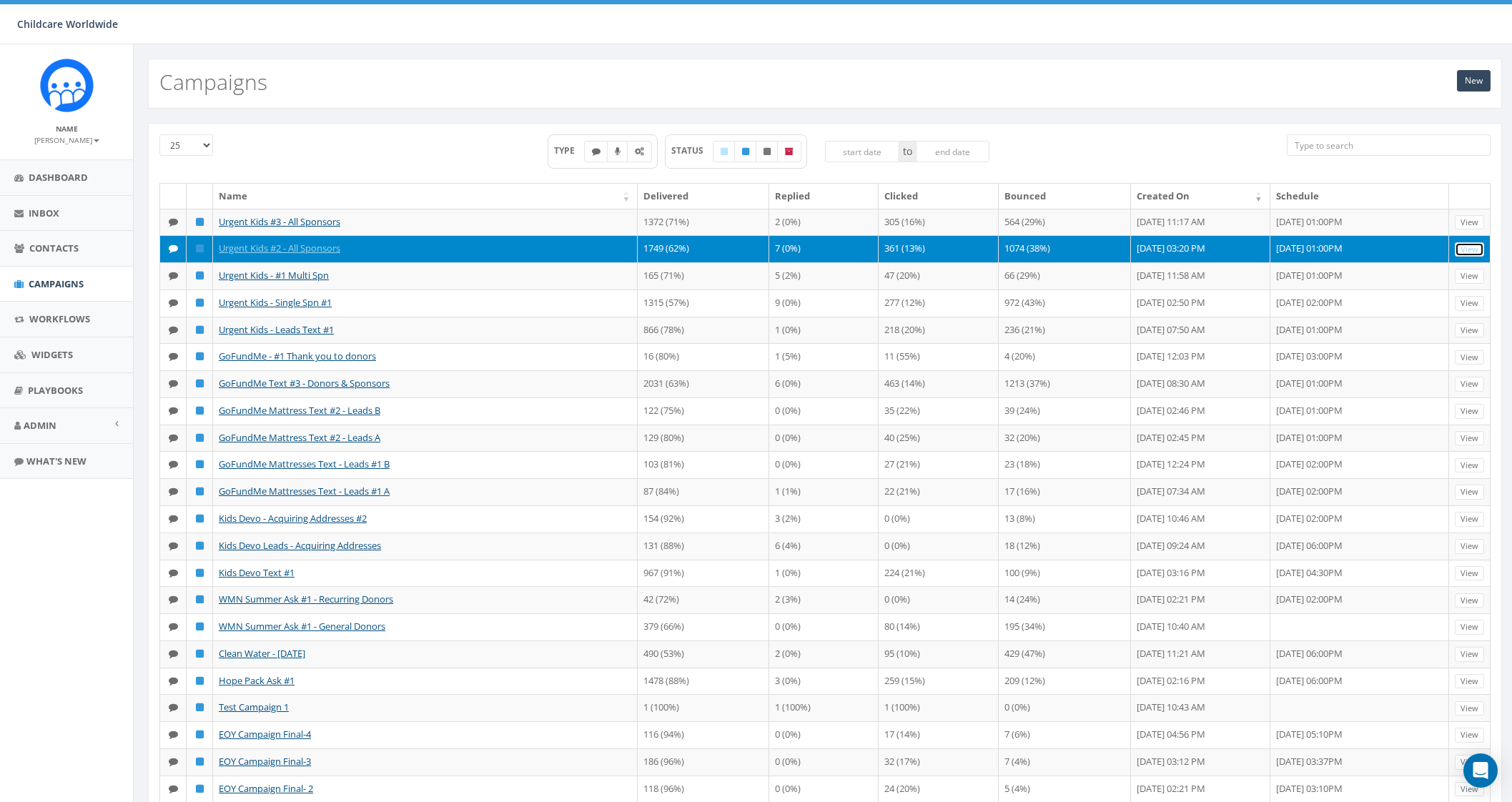
click at [1466, 258] on link "View" at bounding box center [1470, 250] width 29 height 15
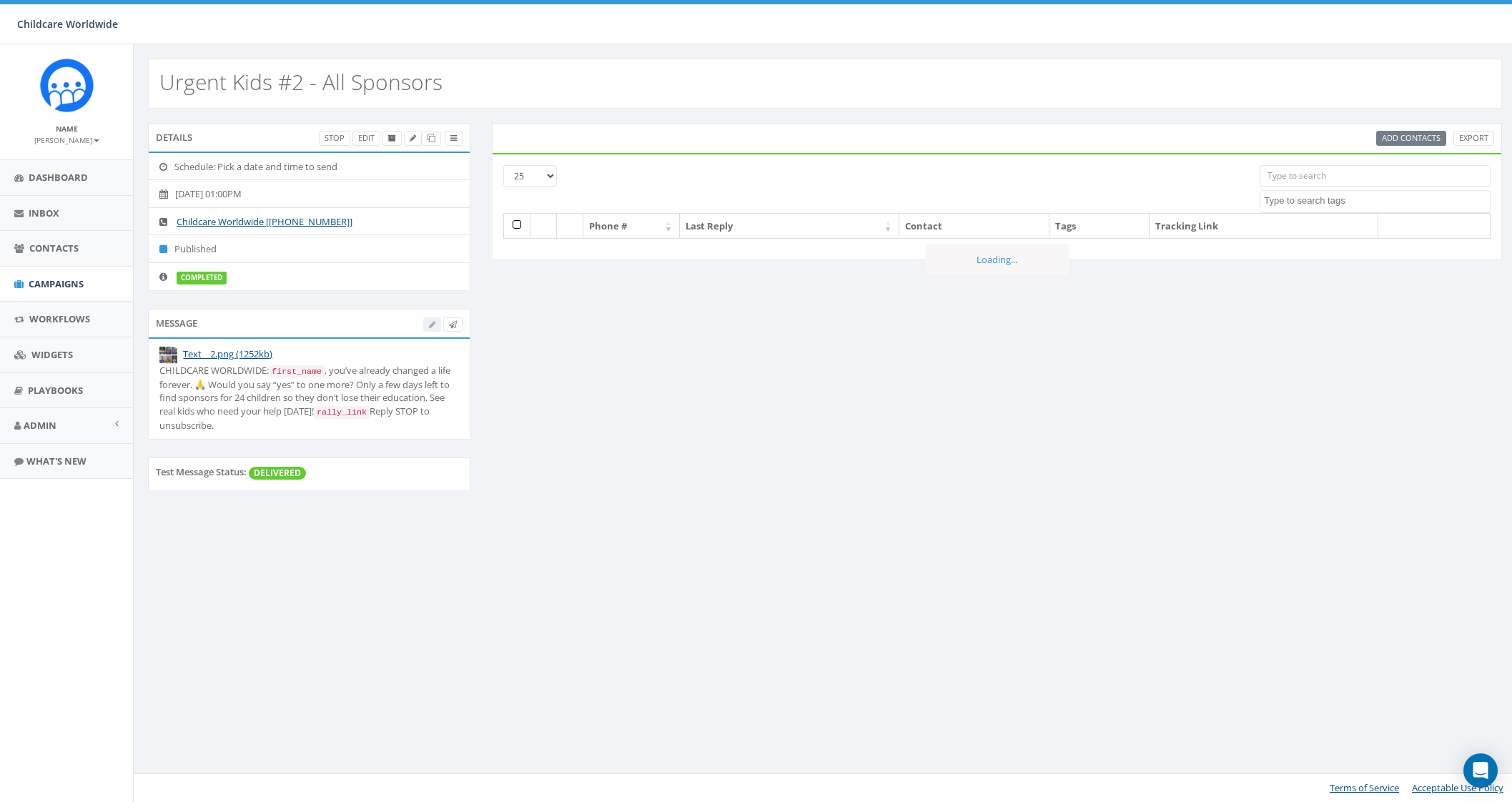
select select
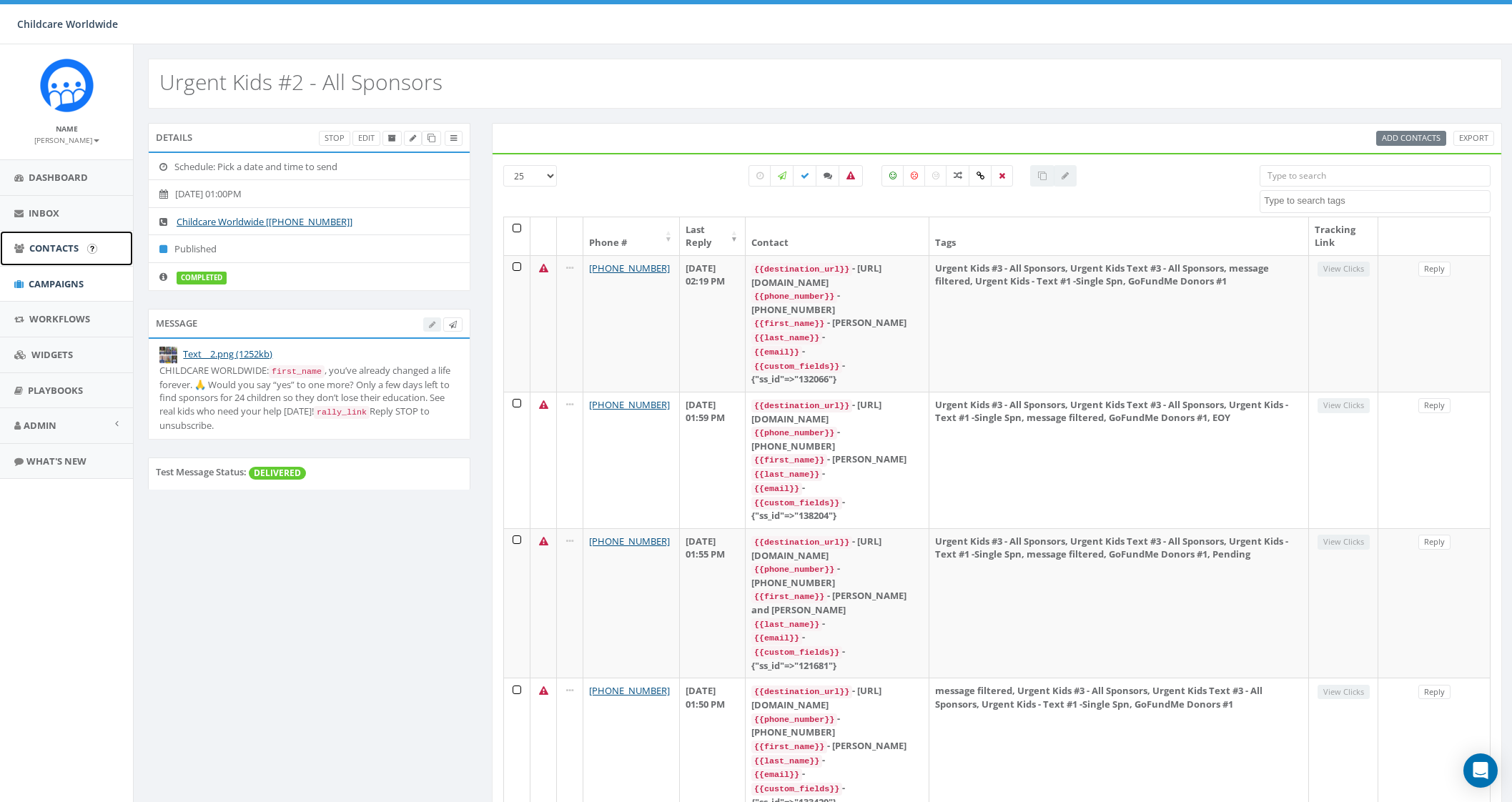
click at [46, 240] on link "Contacts" at bounding box center [67, 248] width 133 height 35
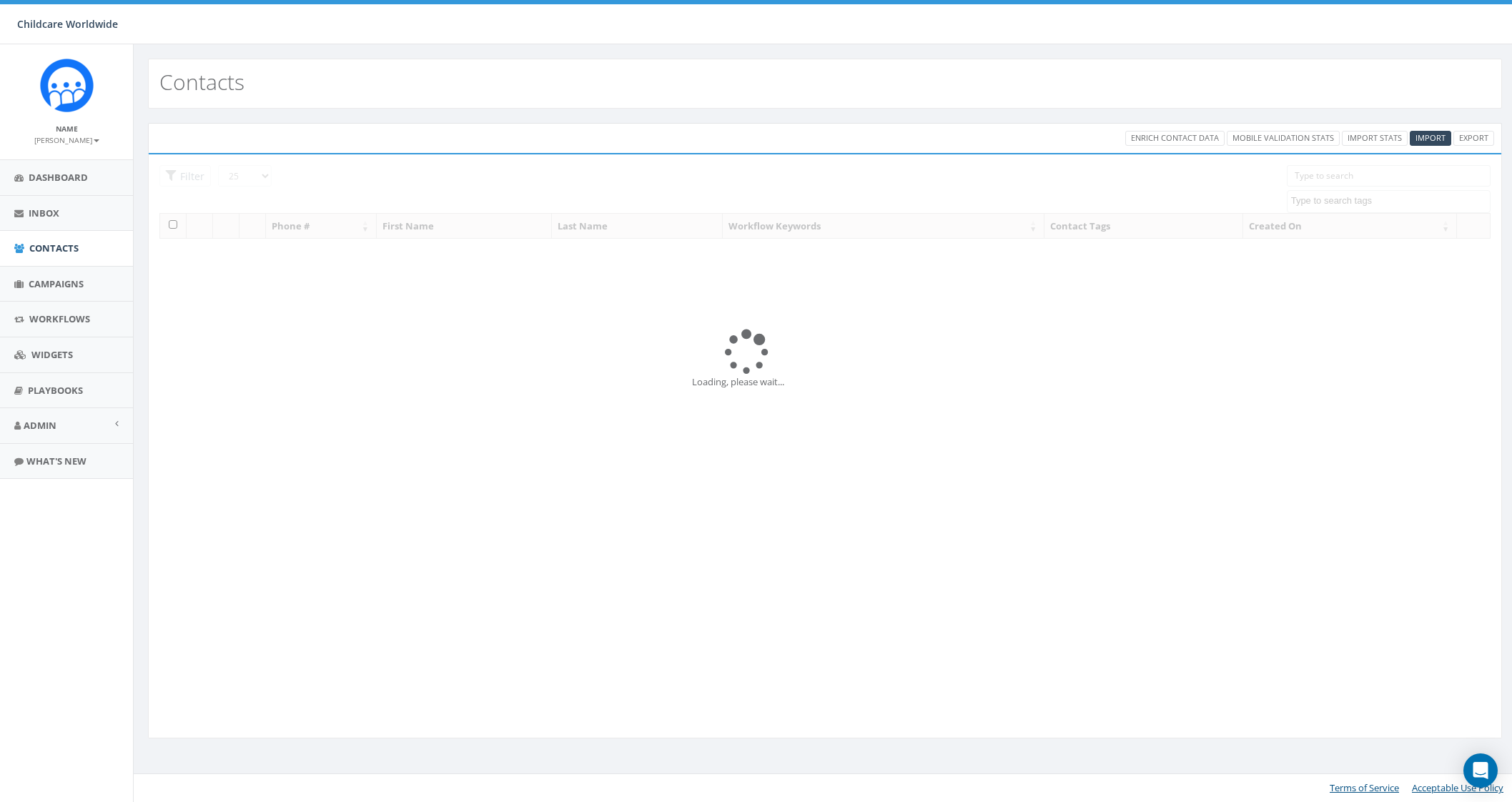
select select
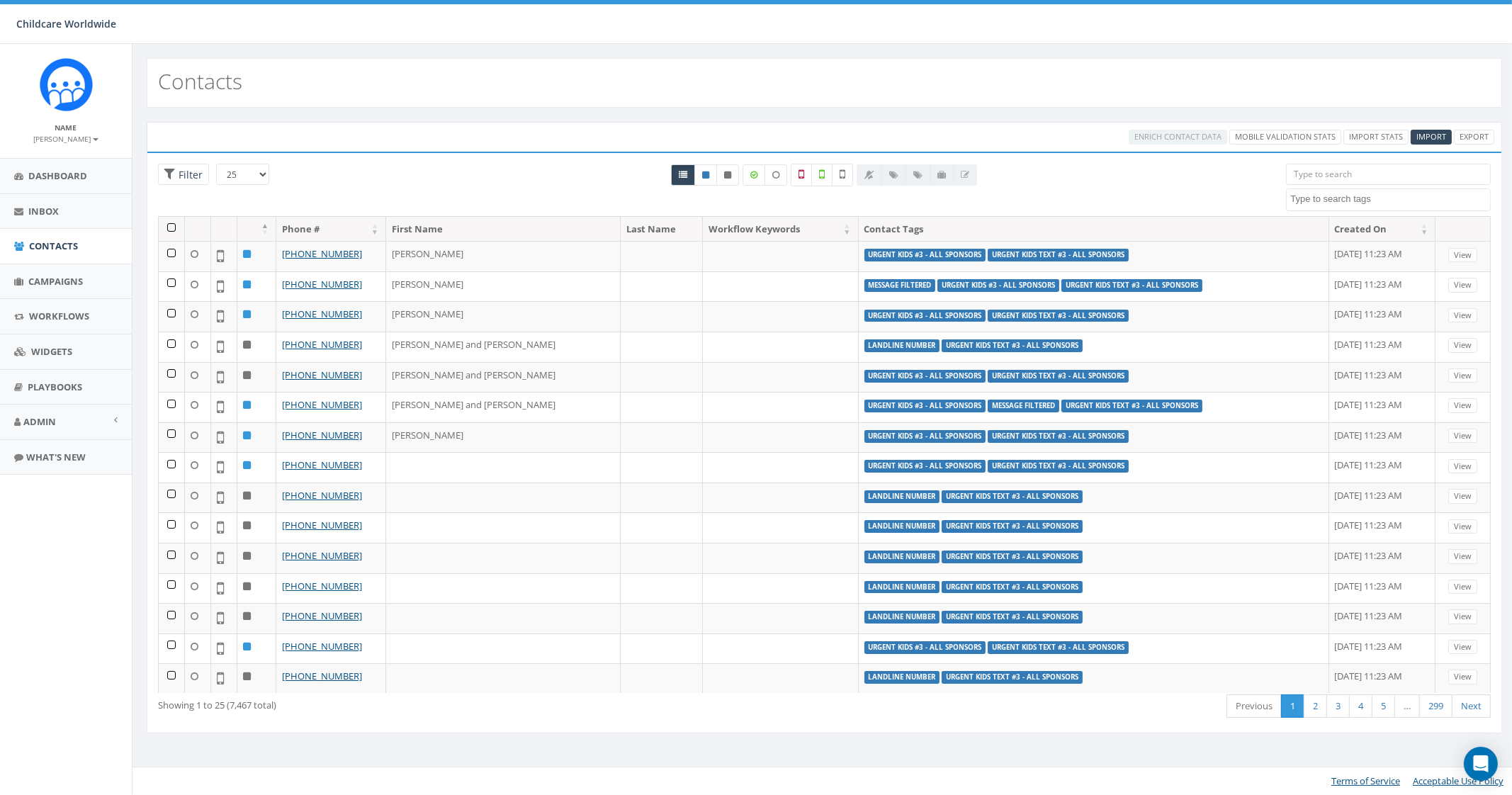
click at [1402, 168] on input "search" at bounding box center [1387, 174] width 204 height 21
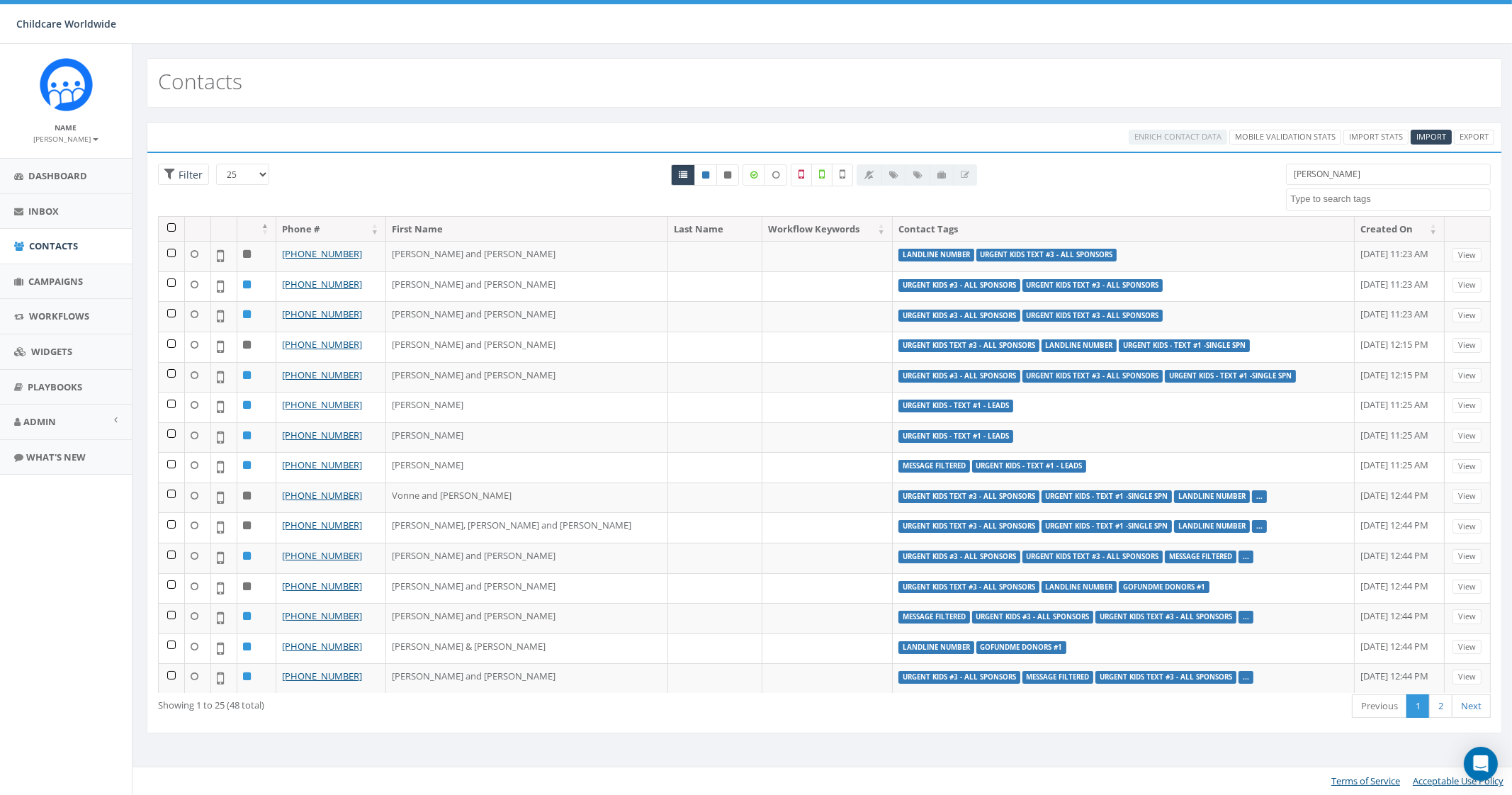
drag, startPoint x: 1338, startPoint y: 170, endPoint x: 1278, endPoint y: 175, distance: 60.2
click at [1278, 175] on div "Rick Clean Water Text #1 Donor EOY Final Clean Water Text #1 GoFundMe #1 Donor …" at bounding box center [1388, 187] width 226 height 47
paste input "113282"
type input "113282"
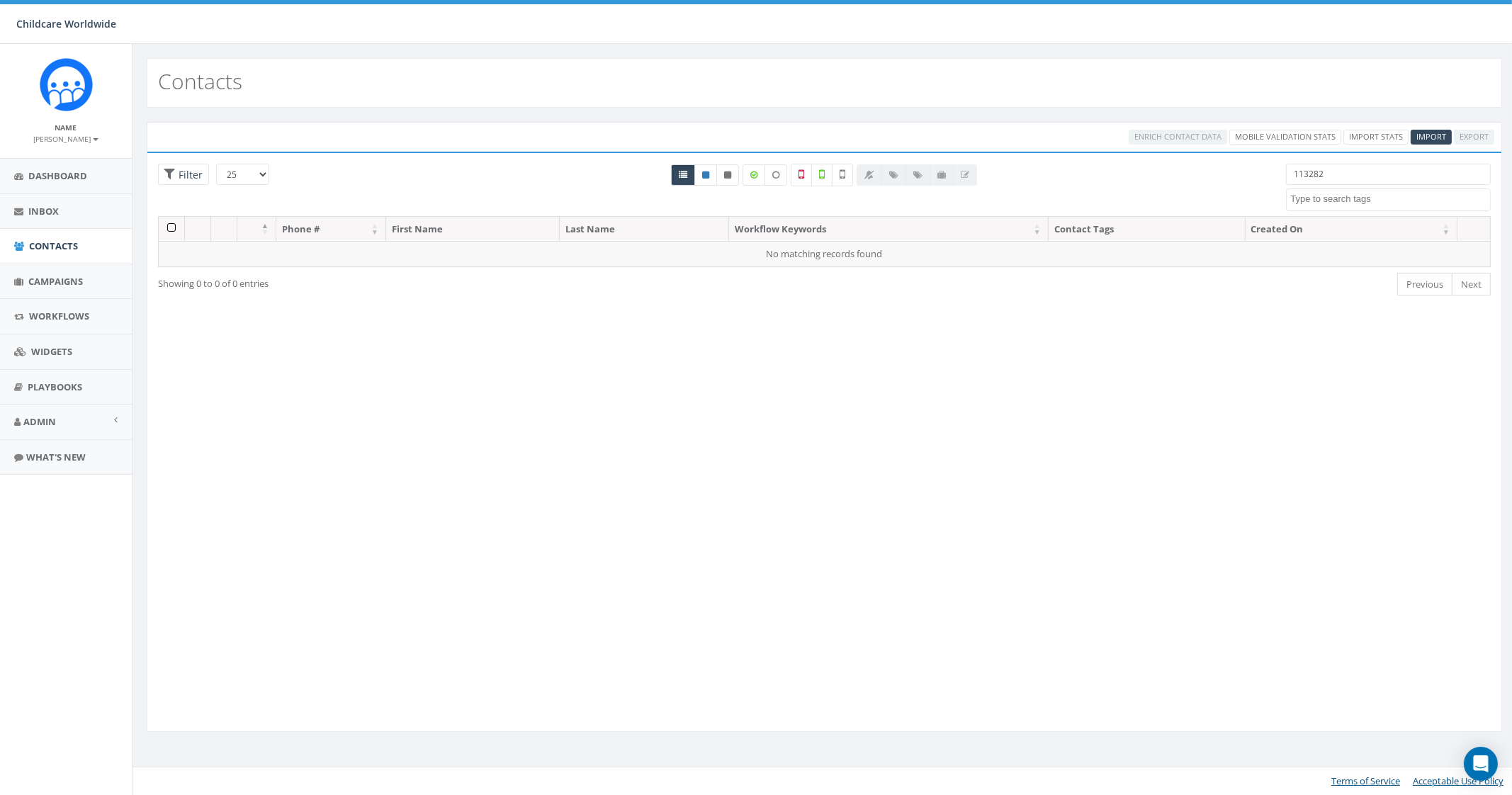
drag, startPoint x: 1331, startPoint y: 175, endPoint x: 1235, endPoint y: 177, distance: 96.0
click at [1235, 177] on div "25 50 100 Filter All 0 contact(s) on current page All 48 contact(s) filtered 11…" at bounding box center [824, 190] width 1354 height 52
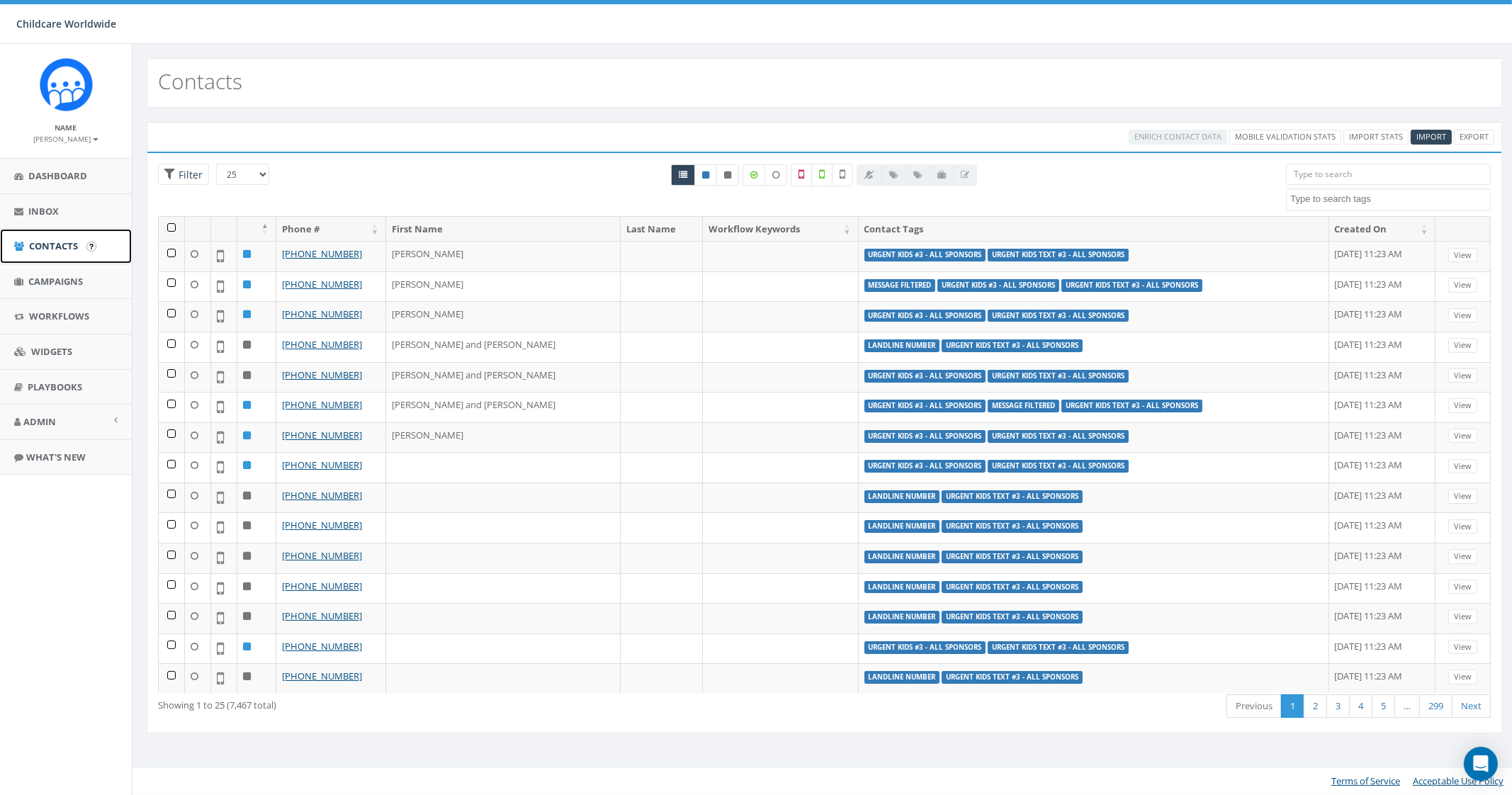
click at [52, 250] on span "Contacts" at bounding box center [53, 246] width 49 height 13
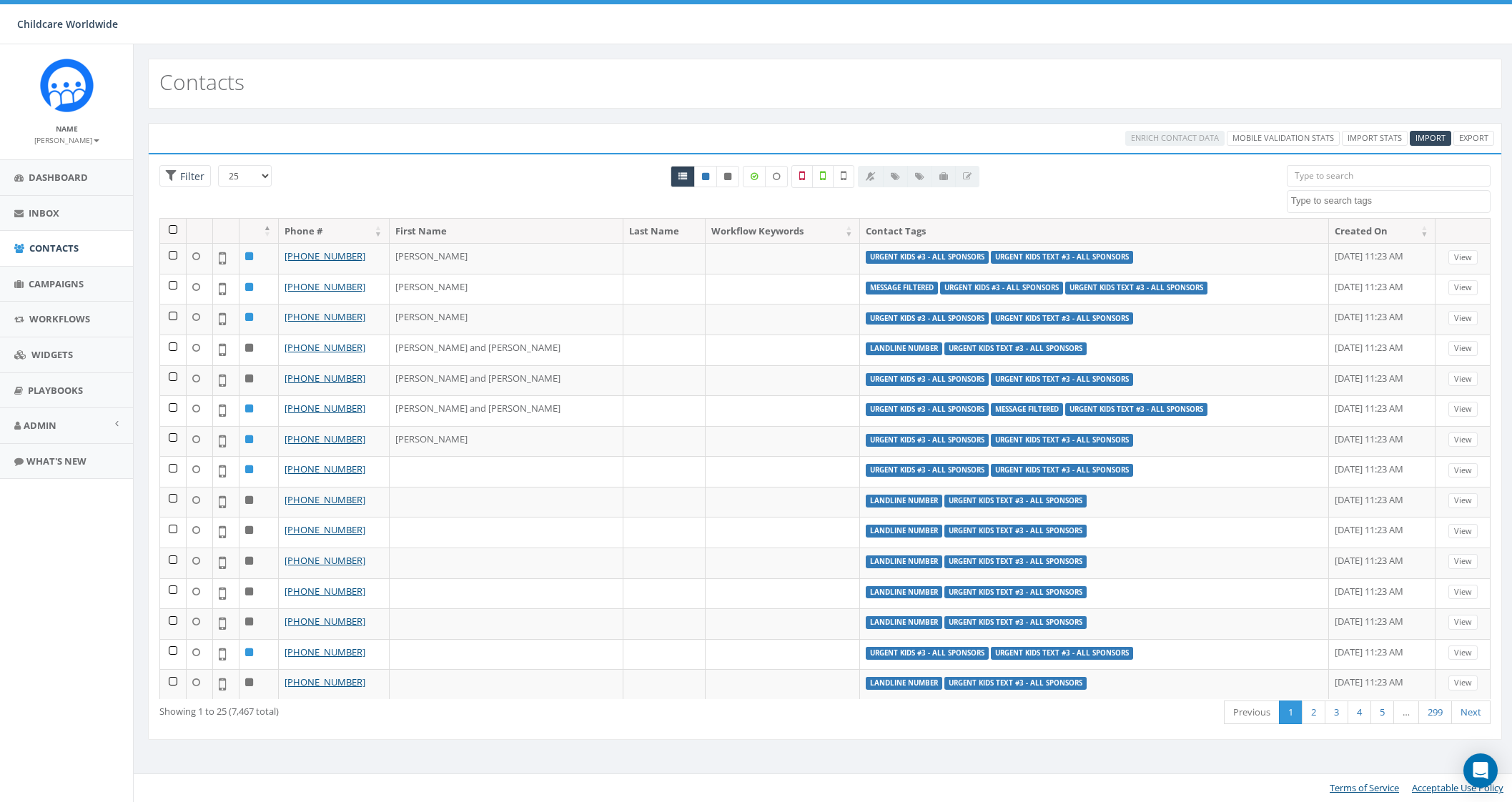
select select
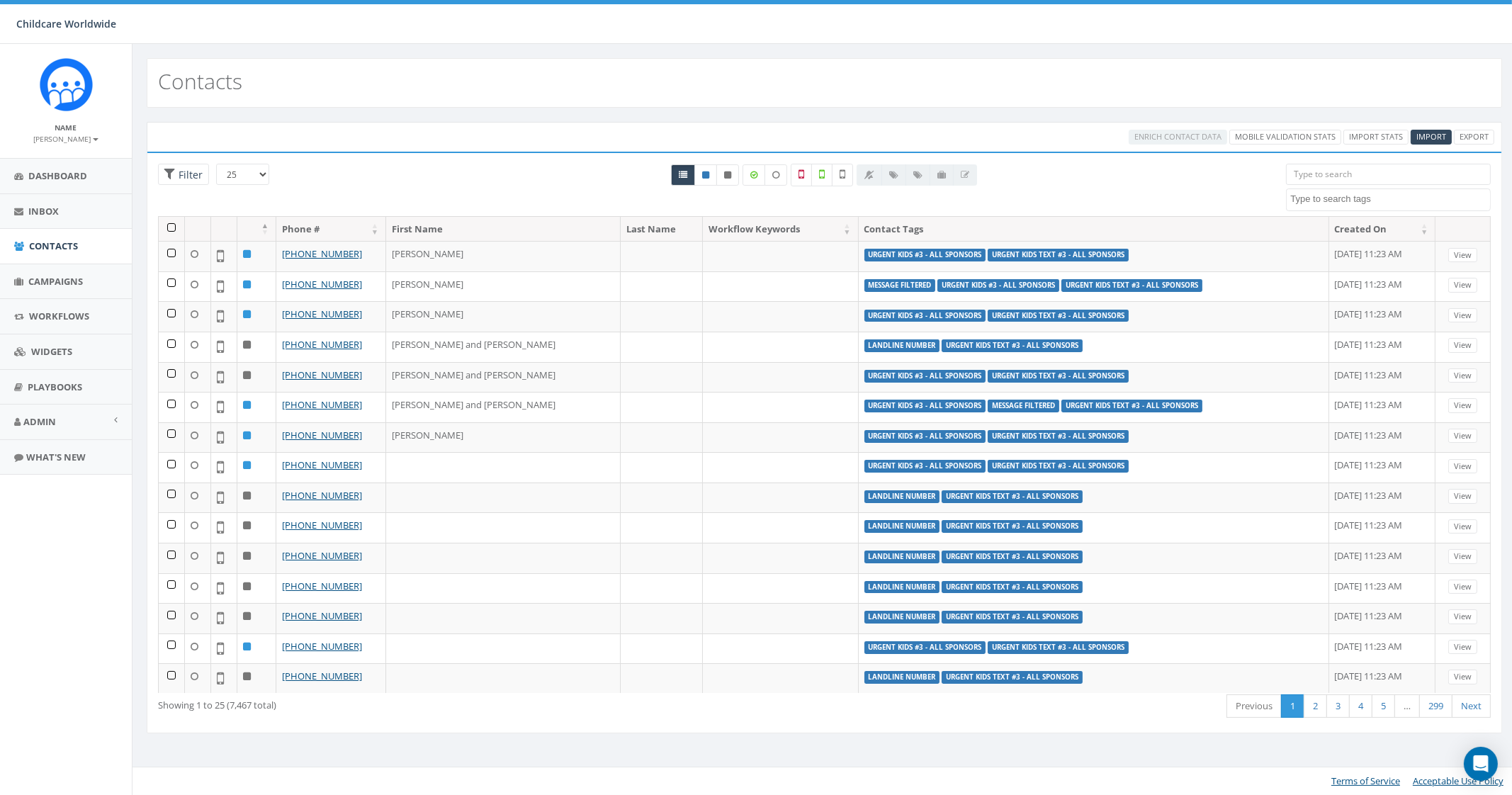
click at [1342, 171] on input "search" at bounding box center [1387, 174] width 204 height 21
click at [1434, 178] on input "search" at bounding box center [1387, 174] width 204 height 21
paste input "309) 287-0849"
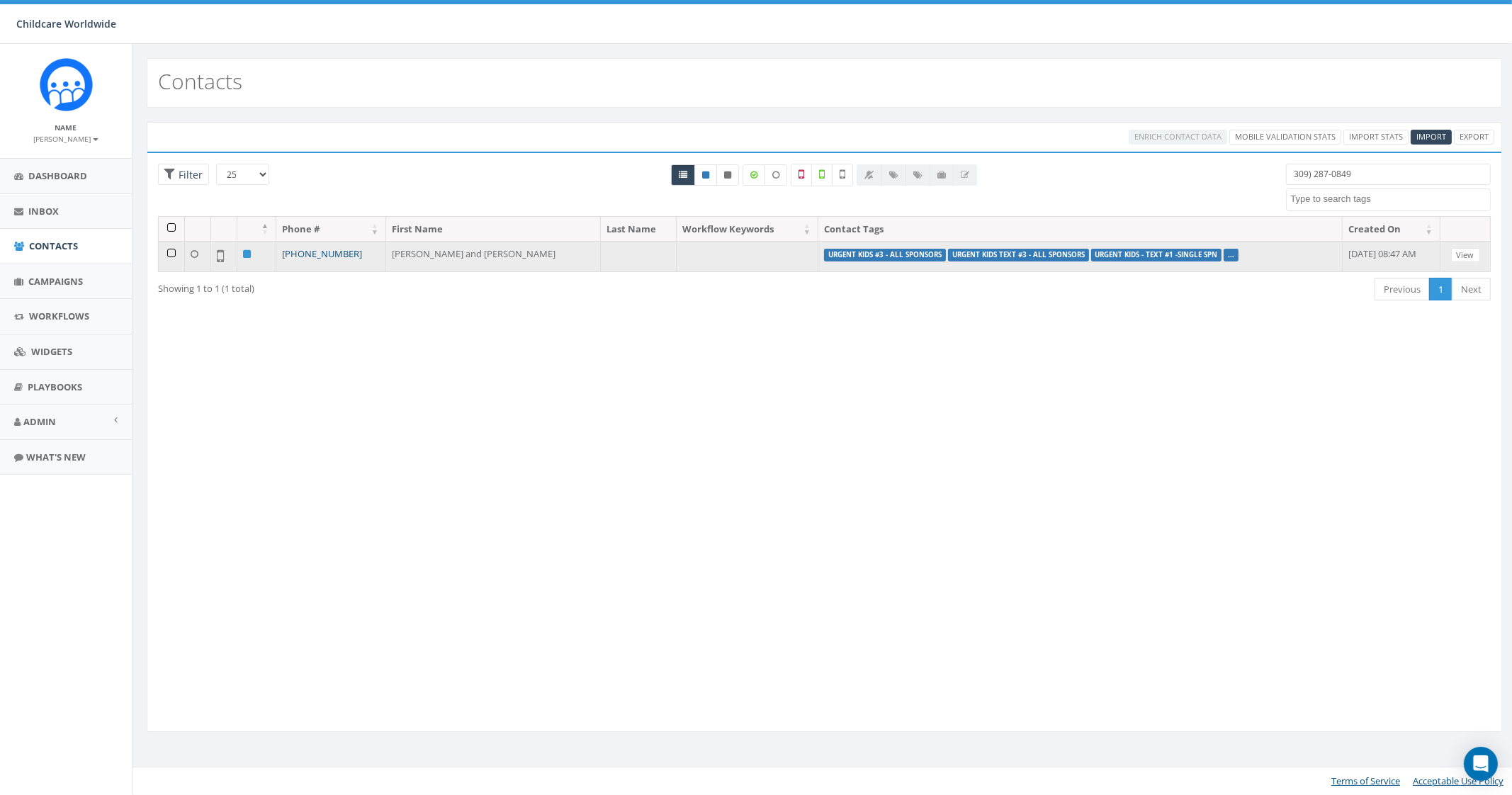
type input "309) 287-0849"
click at [312, 252] on link "+1 309-287-0849" at bounding box center [322, 254] width 80 height 13
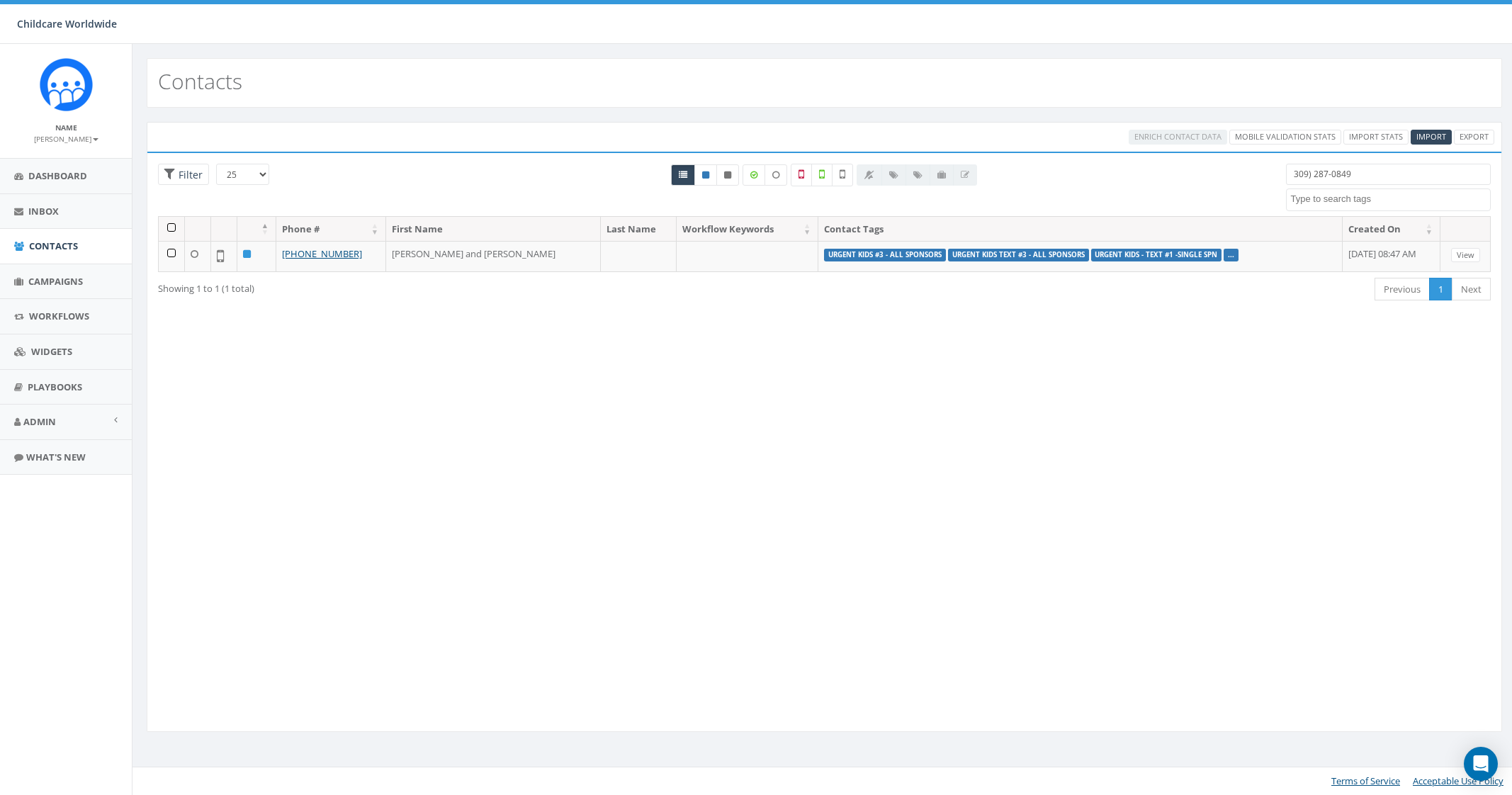
select select
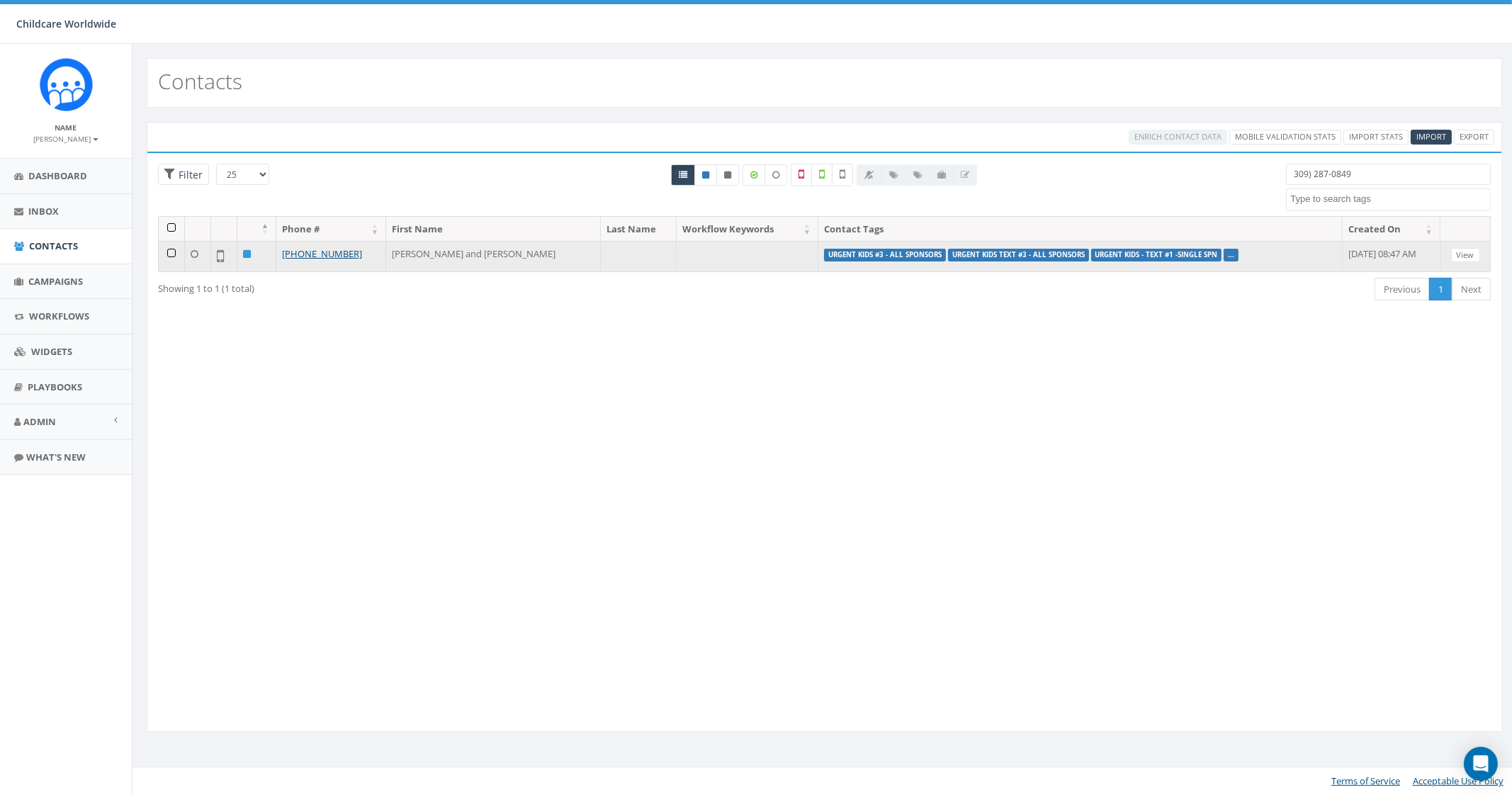
click at [948, 254] on label "Urgent Kids Text #3 - All Sponsors" at bounding box center [1019, 255] width 141 height 13
